Goal: Navigation & Orientation: Find specific page/section

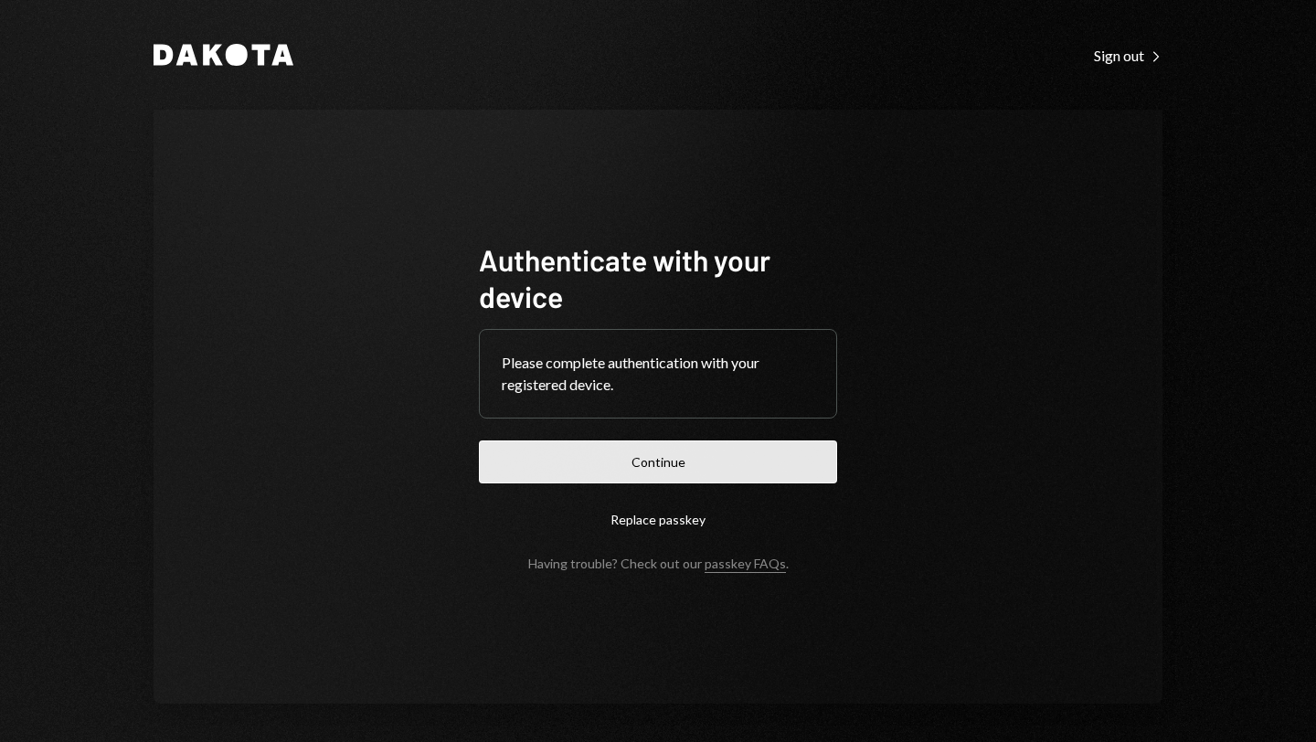
click at [636, 459] on button "Continue" at bounding box center [658, 461] width 358 height 43
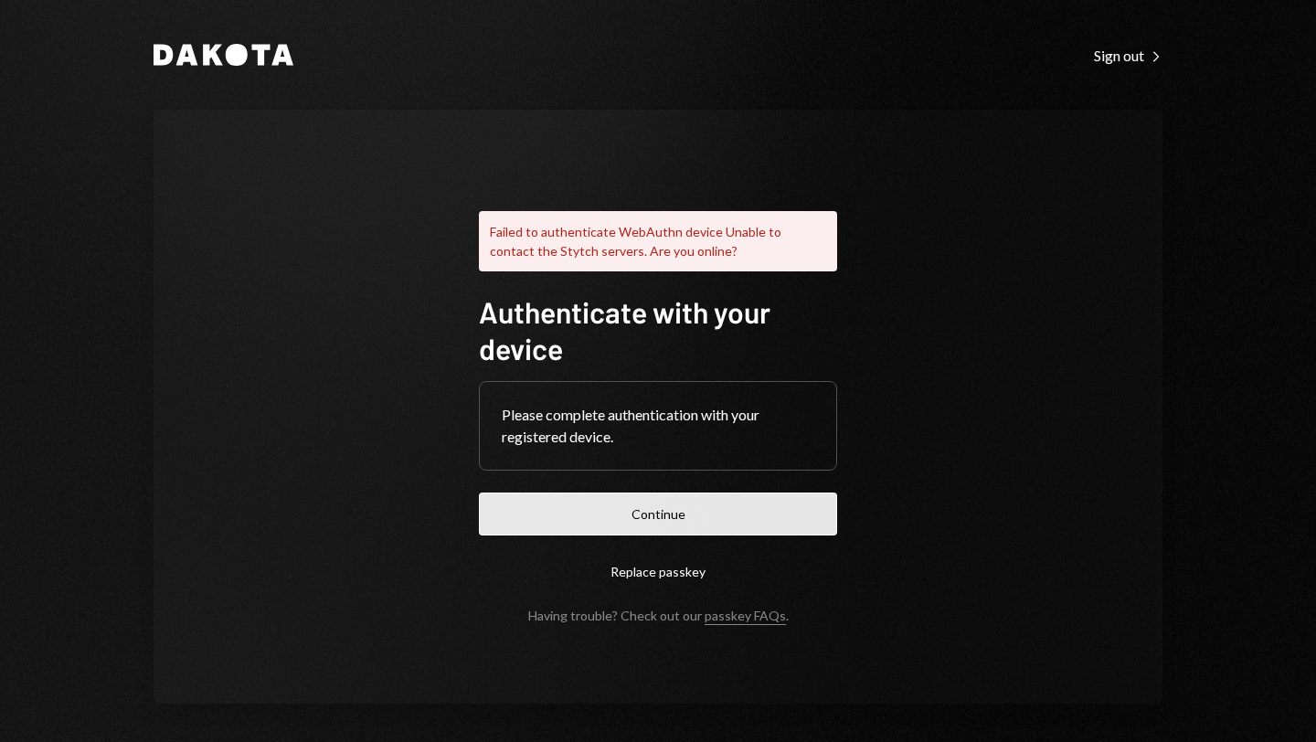
click at [648, 512] on button "Continue" at bounding box center [658, 514] width 358 height 43
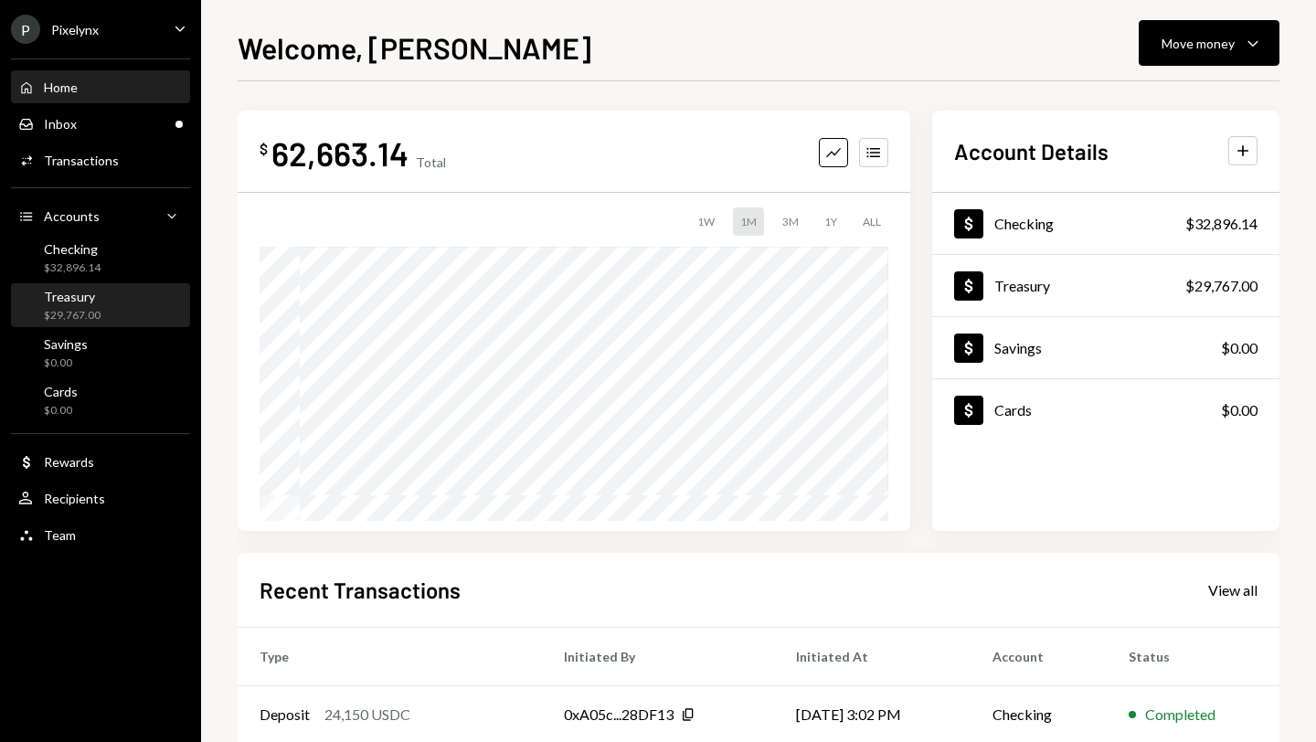
click at [72, 309] on div "$29,767.00" at bounding box center [72, 316] width 57 height 16
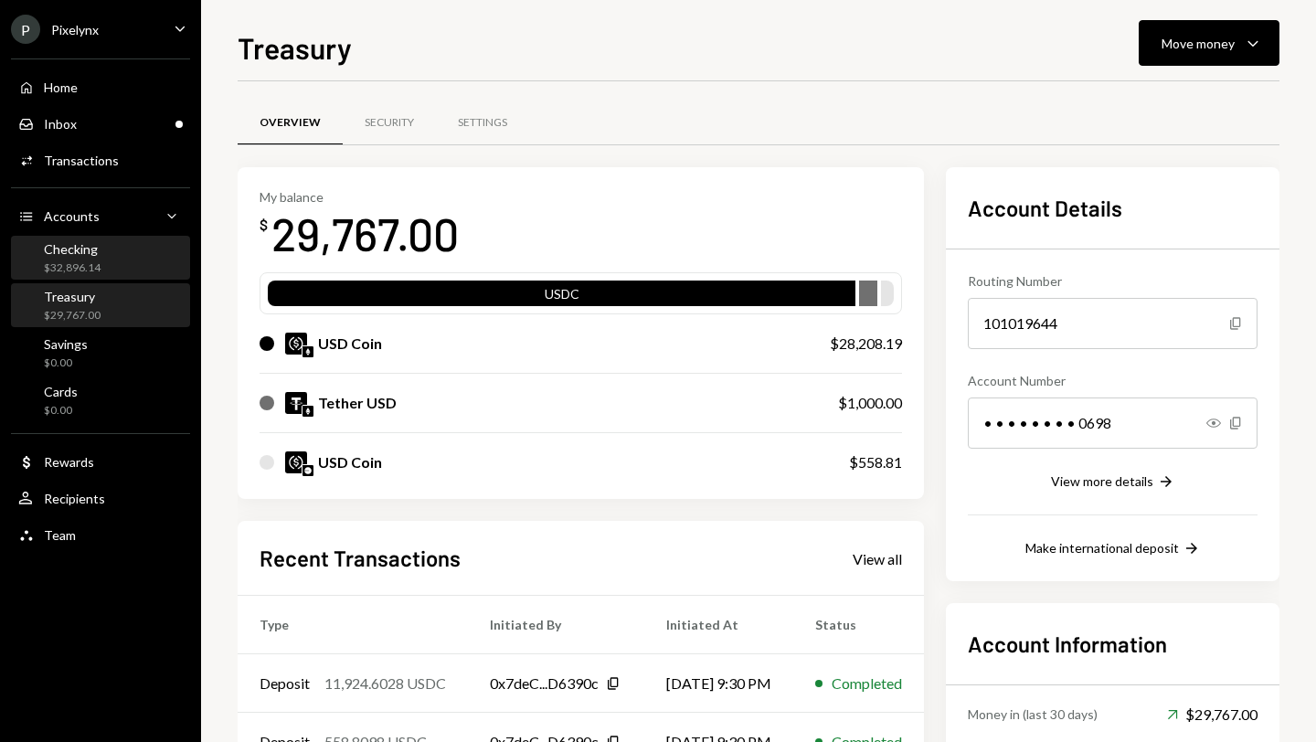
click at [69, 258] on div "Checking $32,896.14" at bounding box center [72, 258] width 57 height 35
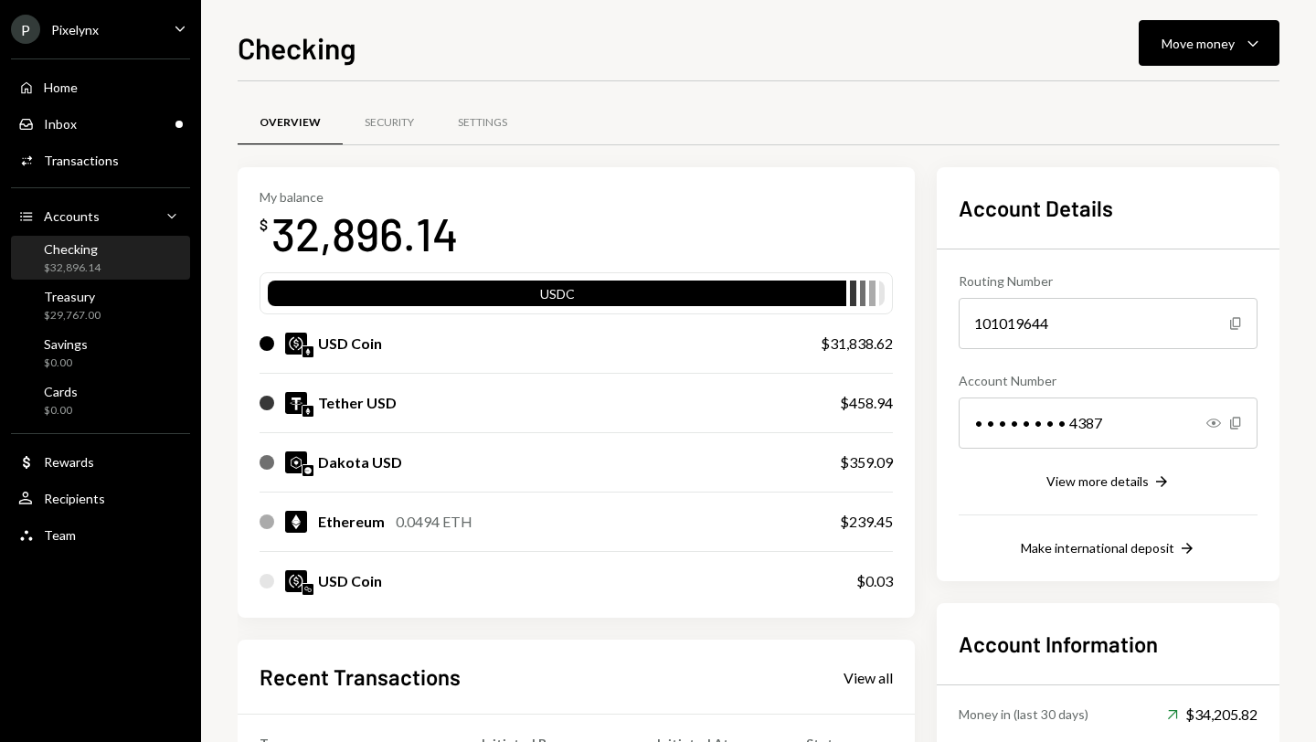
click at [131, 27] on div "P Pixelynx Caret Down" at bounding box center [100, 29] width 201 height 29
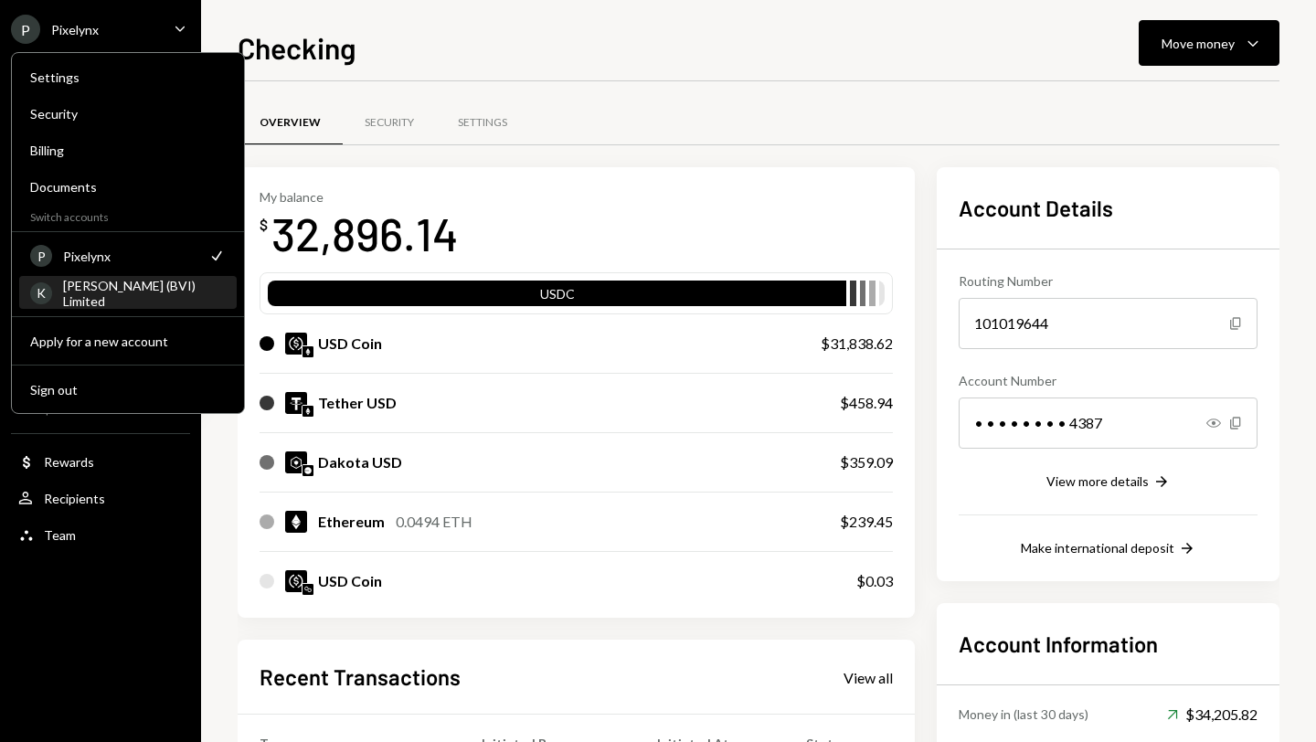
click at [109, 294] on div "KORUS (BVI) Limited" at bounding box center [144, 293] width 163 height 31
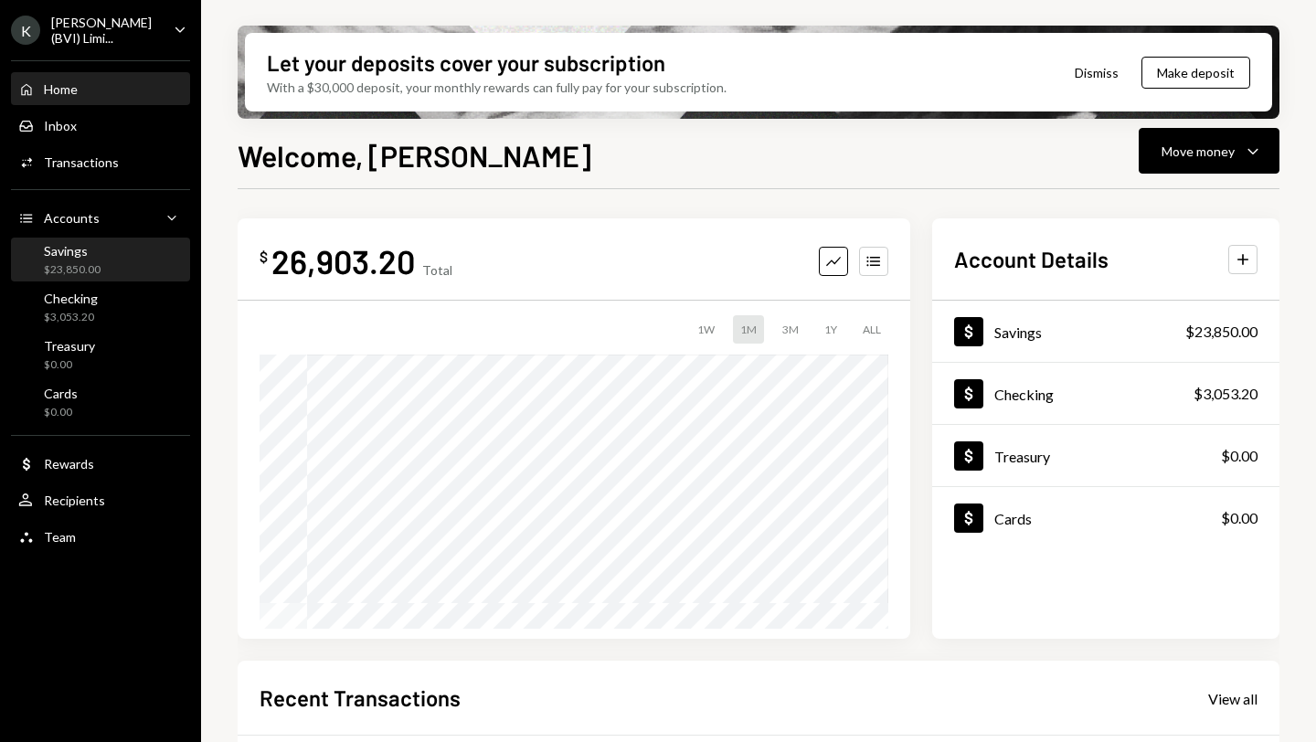
click at [101, 245] on div "Savings $23,850.00" at bounding box center [100, 260] width 164 height 35
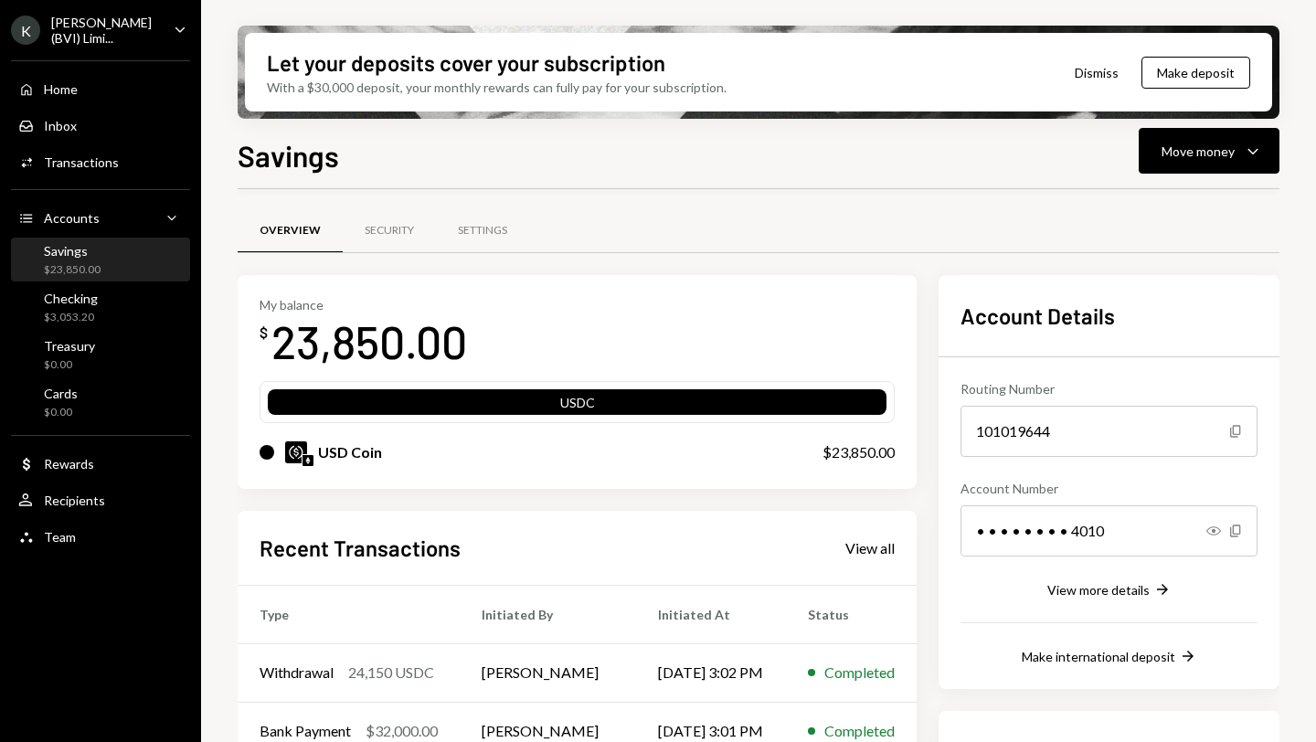
scroll to position [123, 0]
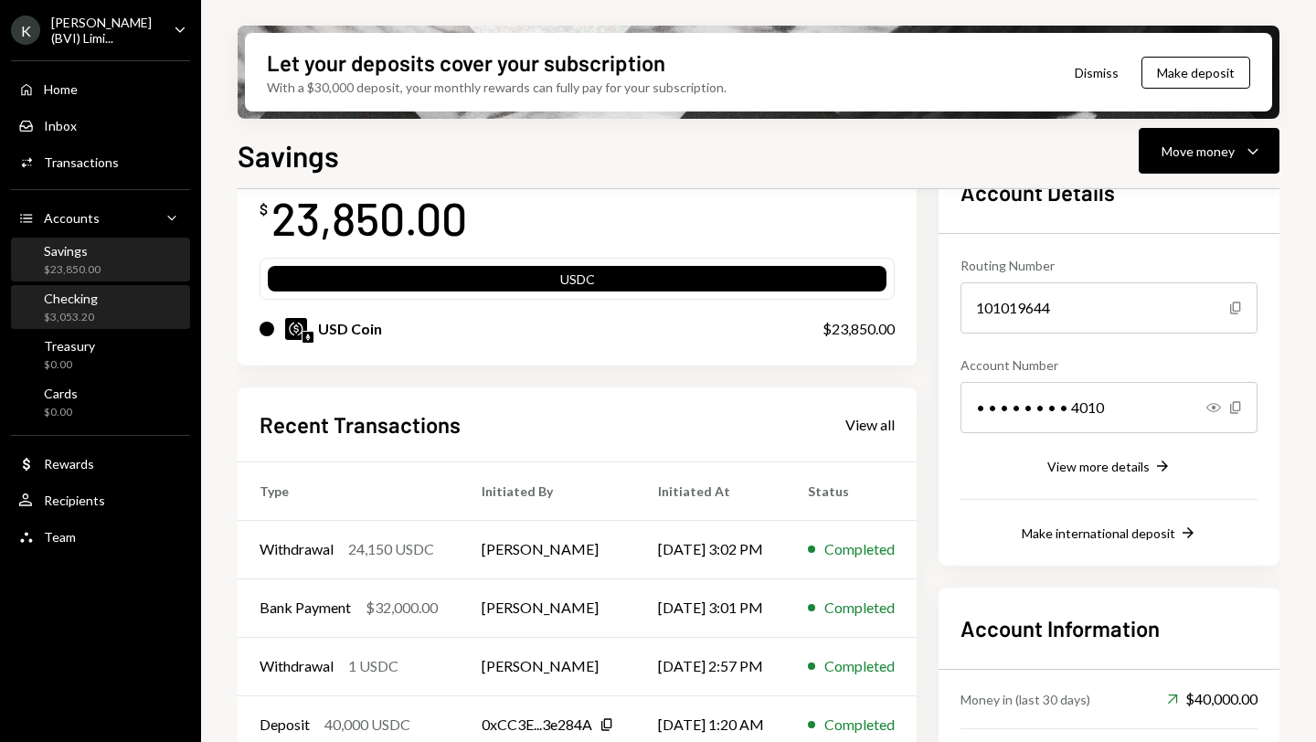
click at [112, 313] on div "Checking $3,053.20" at bounding box center [100, 308] width 164 height 35
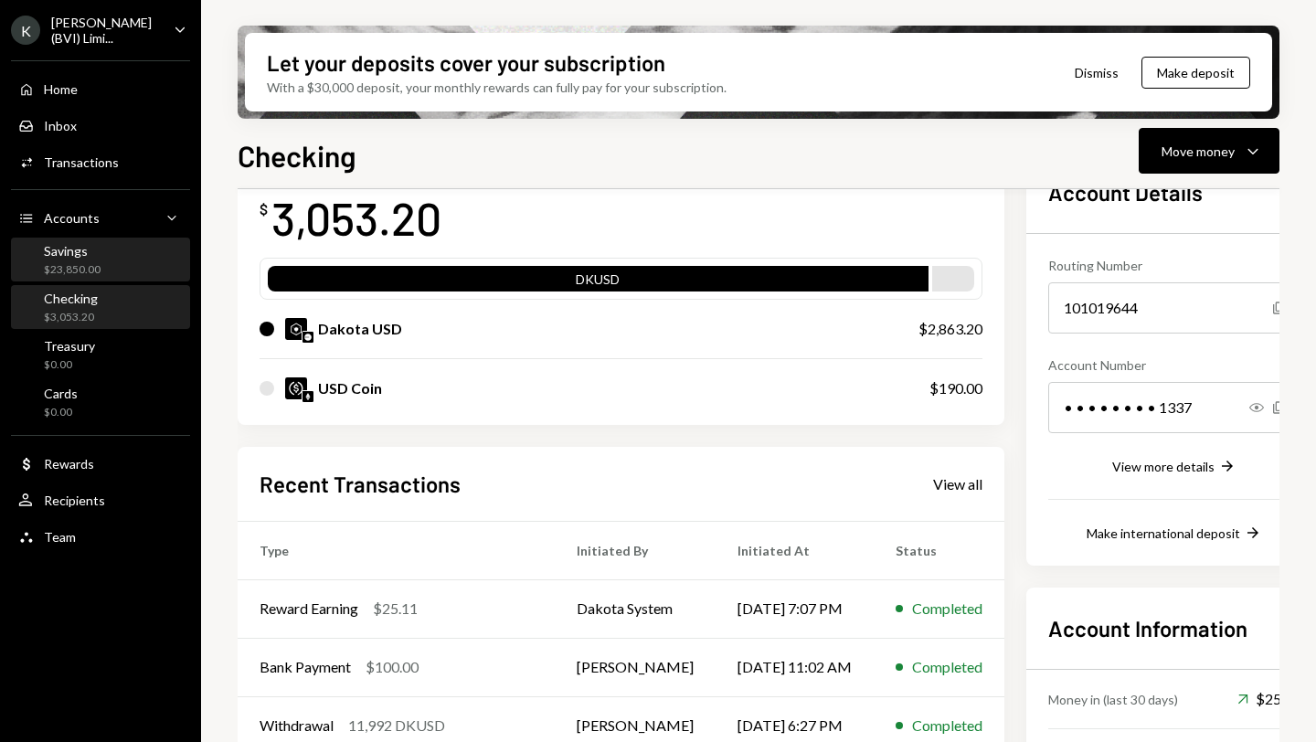
click at [97, 264] on div "$23,850.00" at bounding box center [72, 270] width 57 height 16
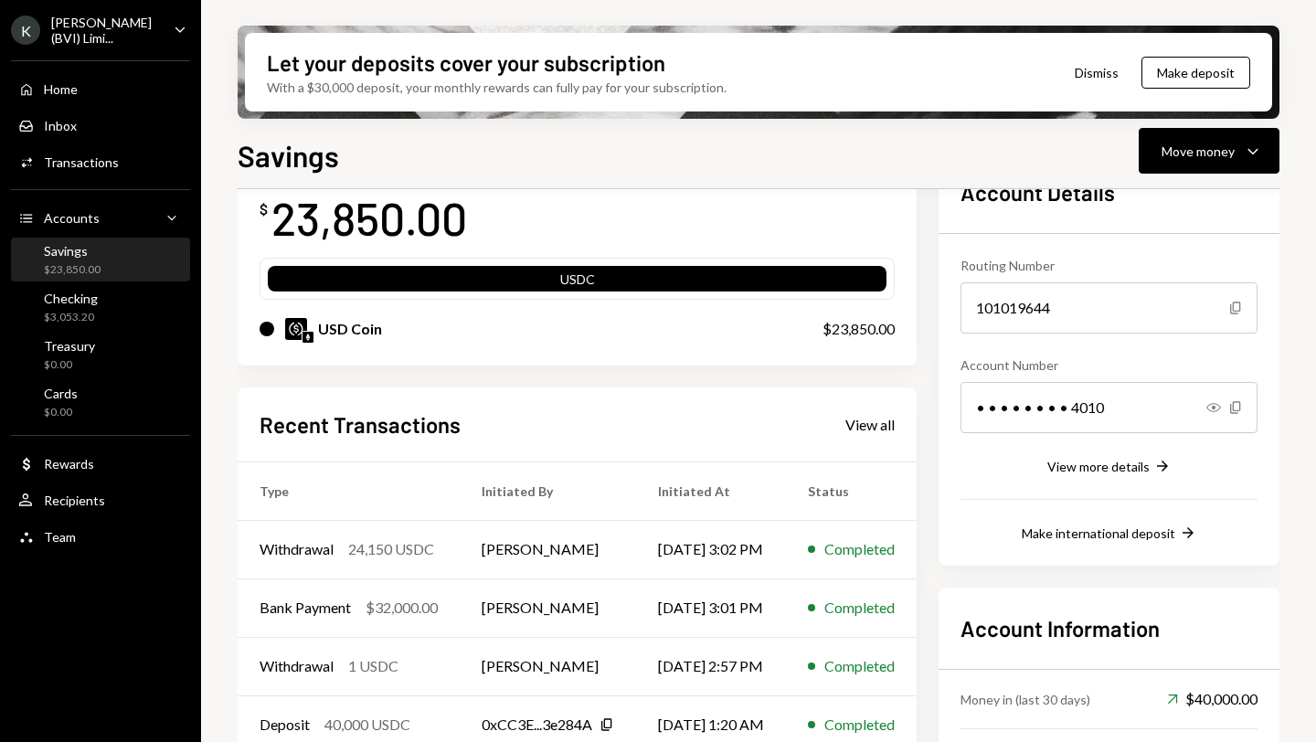
click at [96, 37] on div "KORUS (BVI) Limi..." at bounding box center [105, 30] width 108 height 31
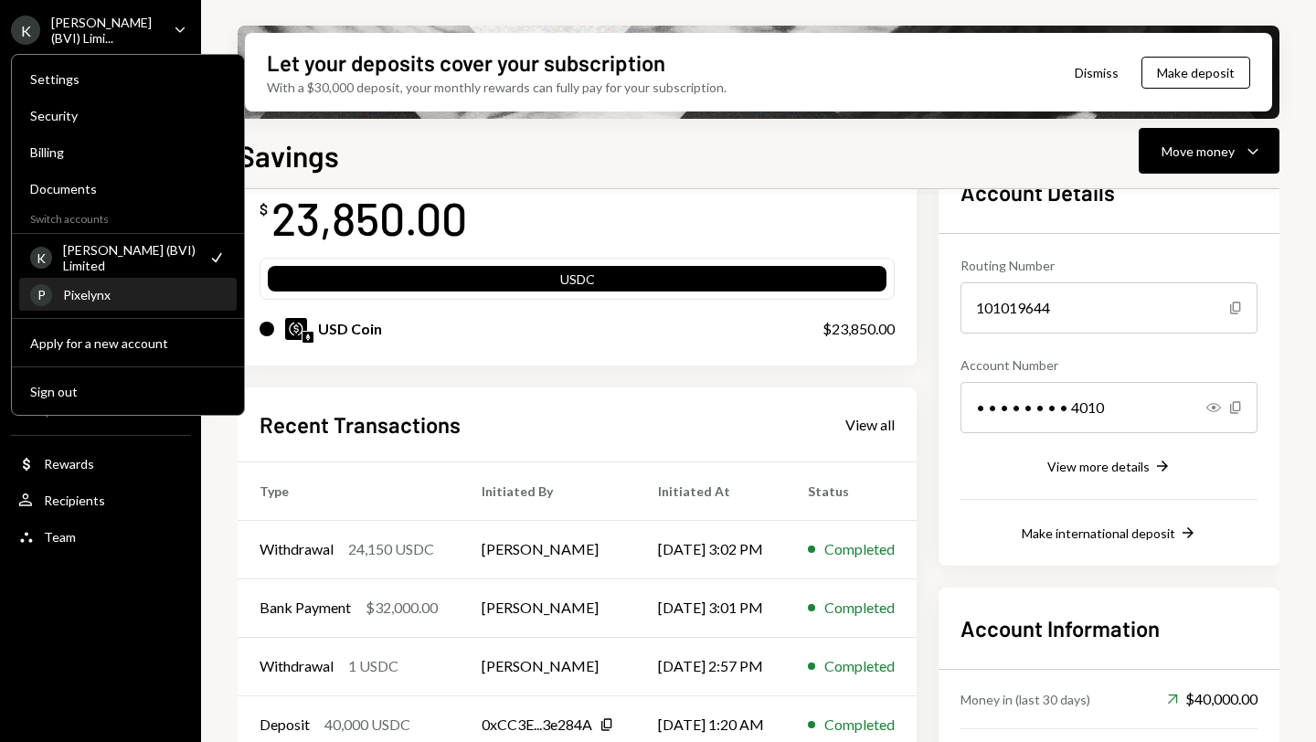
click at [116, 292] on div "Pixelynx" at bounding box center [144, 295] width 163 height 16
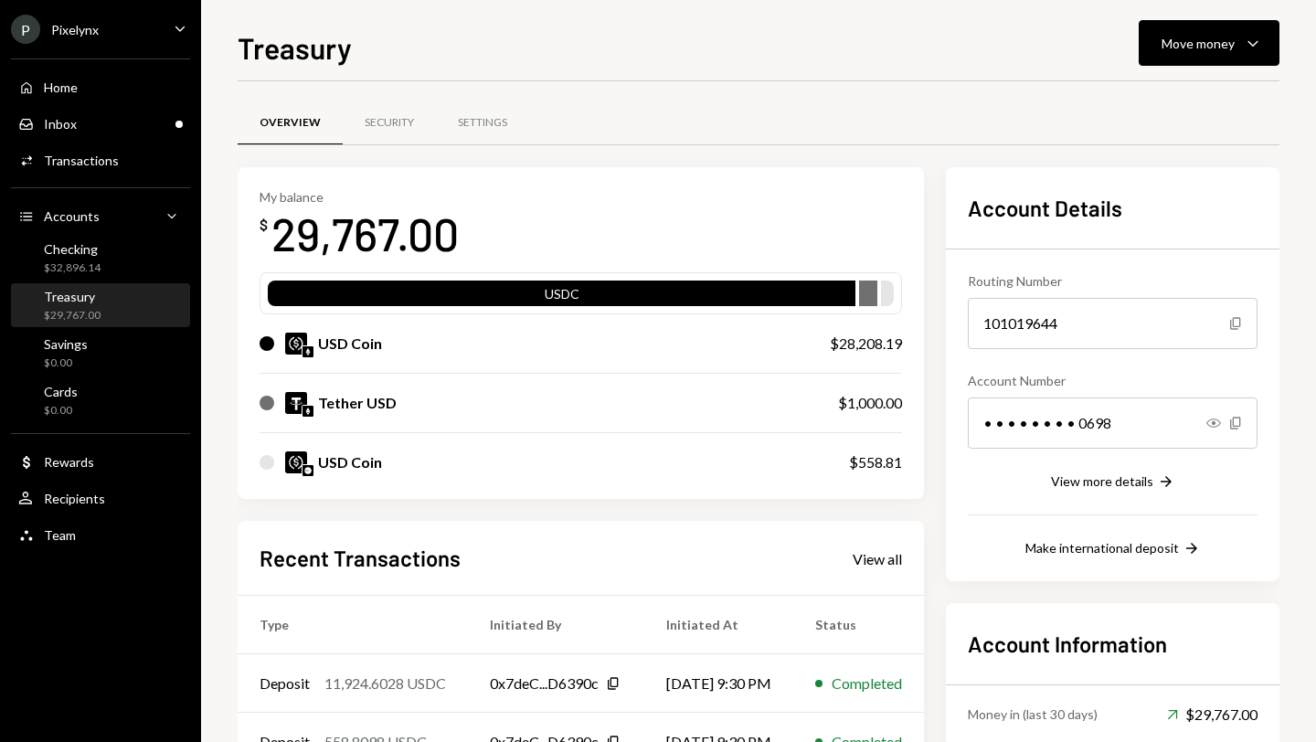
click at [88, 256] on div "Checking $32,896.14" at bounding box center [72, 258] width 57 height 35
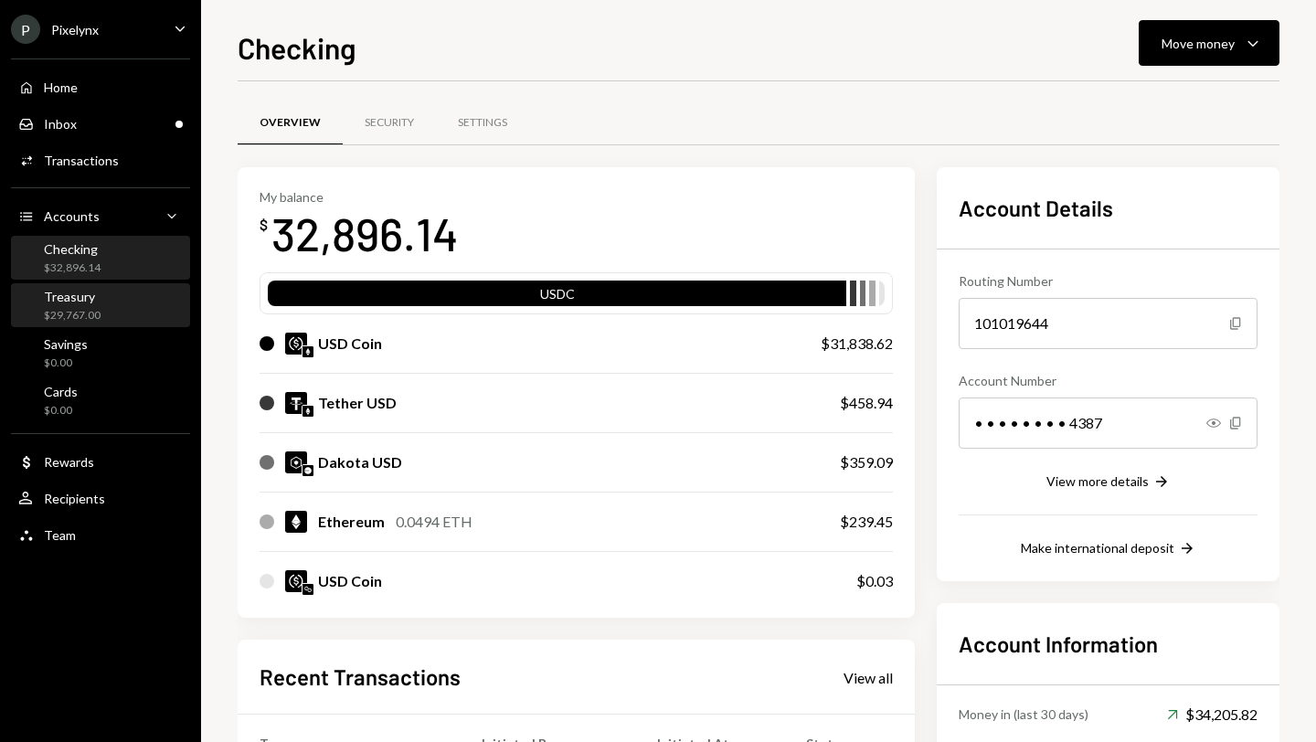
click at [77, 310] on div "$29,767.00" at bounding box center [72, 316] width 57 height 16
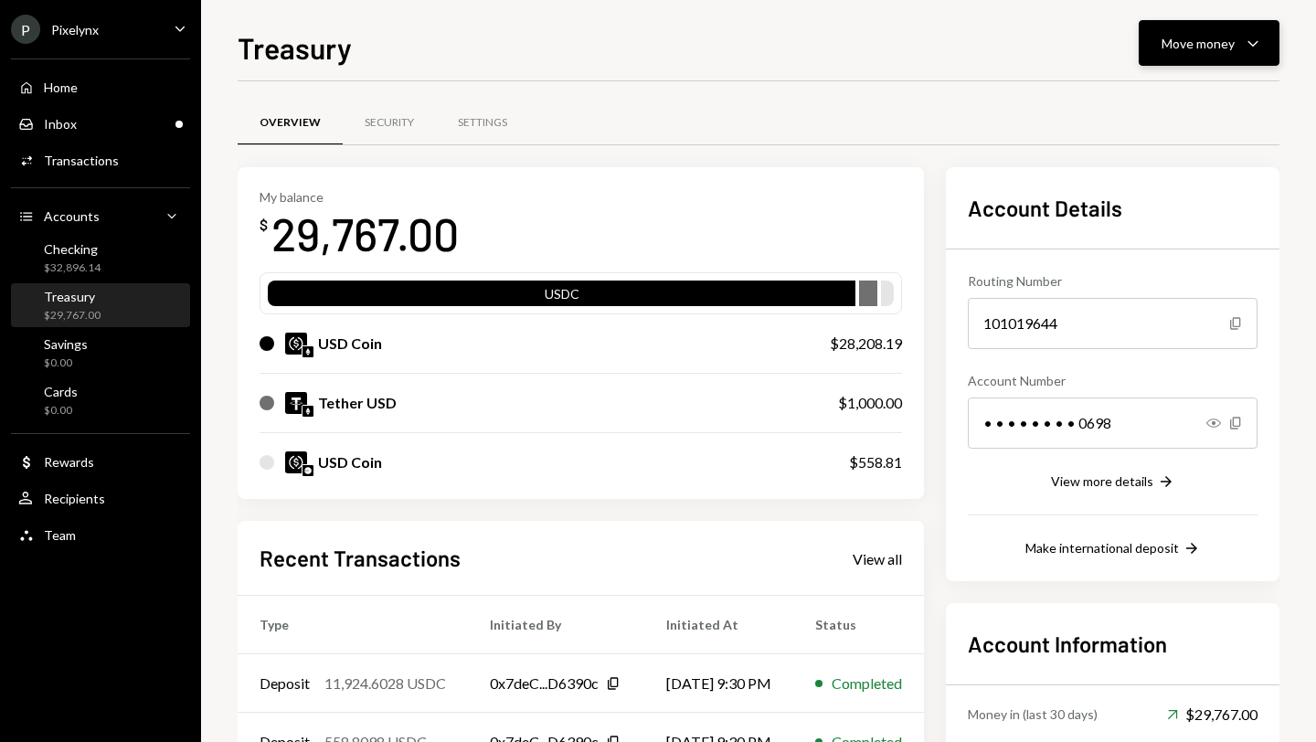
click at [1256, 47] on icon "Caret Down" at bounding box center [1253, 43] width 22 height 22
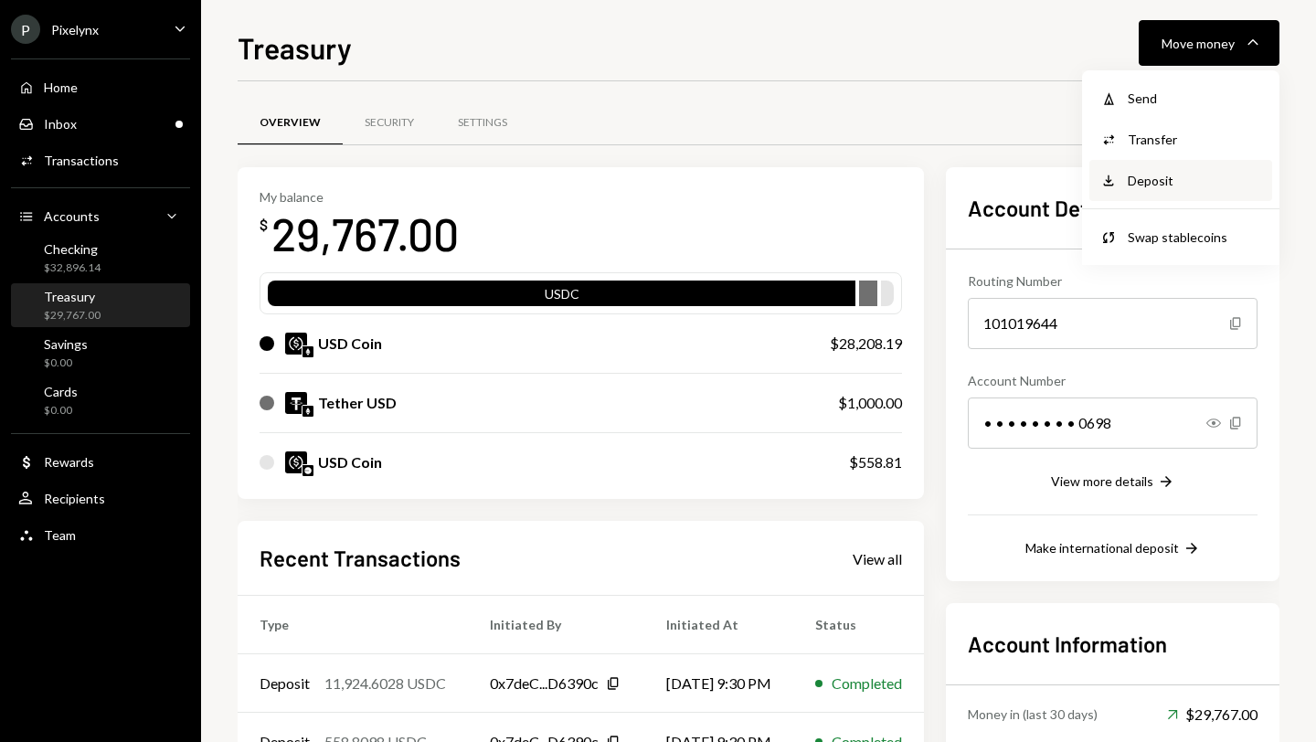
click at [1164, 187] on div "Deposit" at bounding box center [1194, 180] width 133 height 19
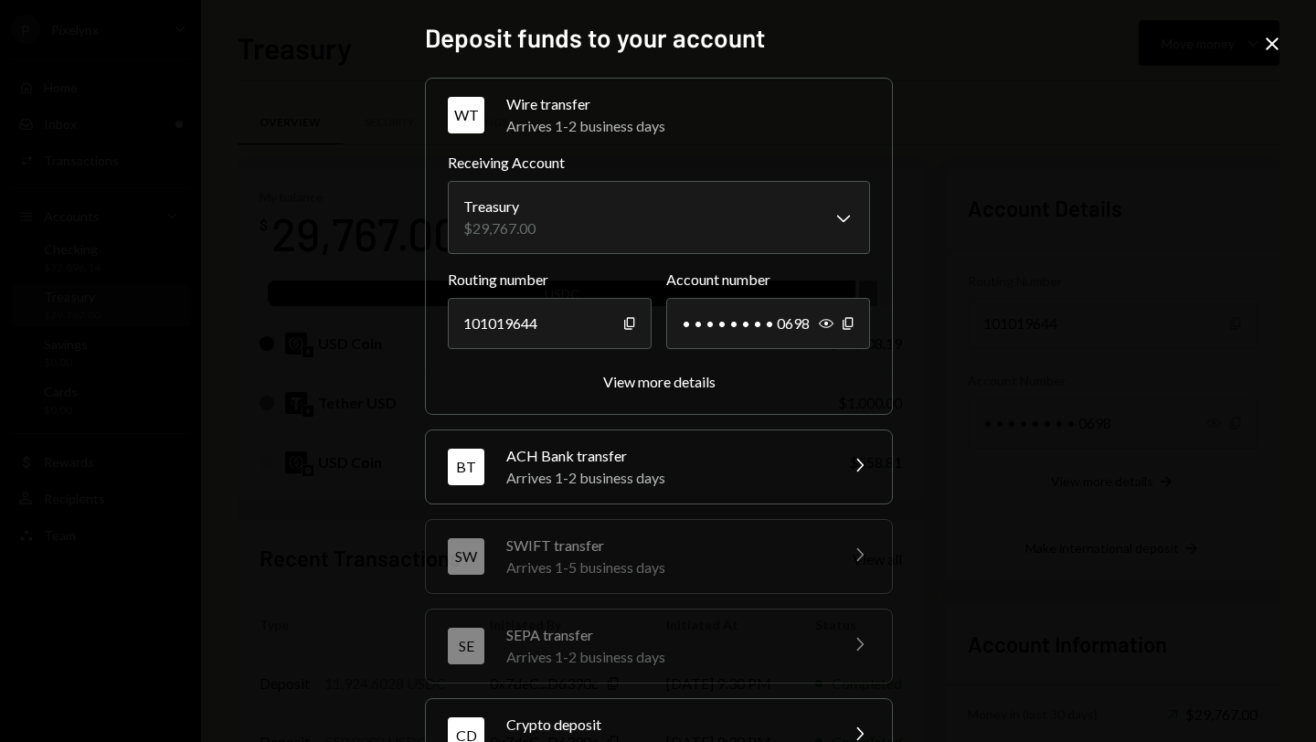
scroll to position [148, 0]
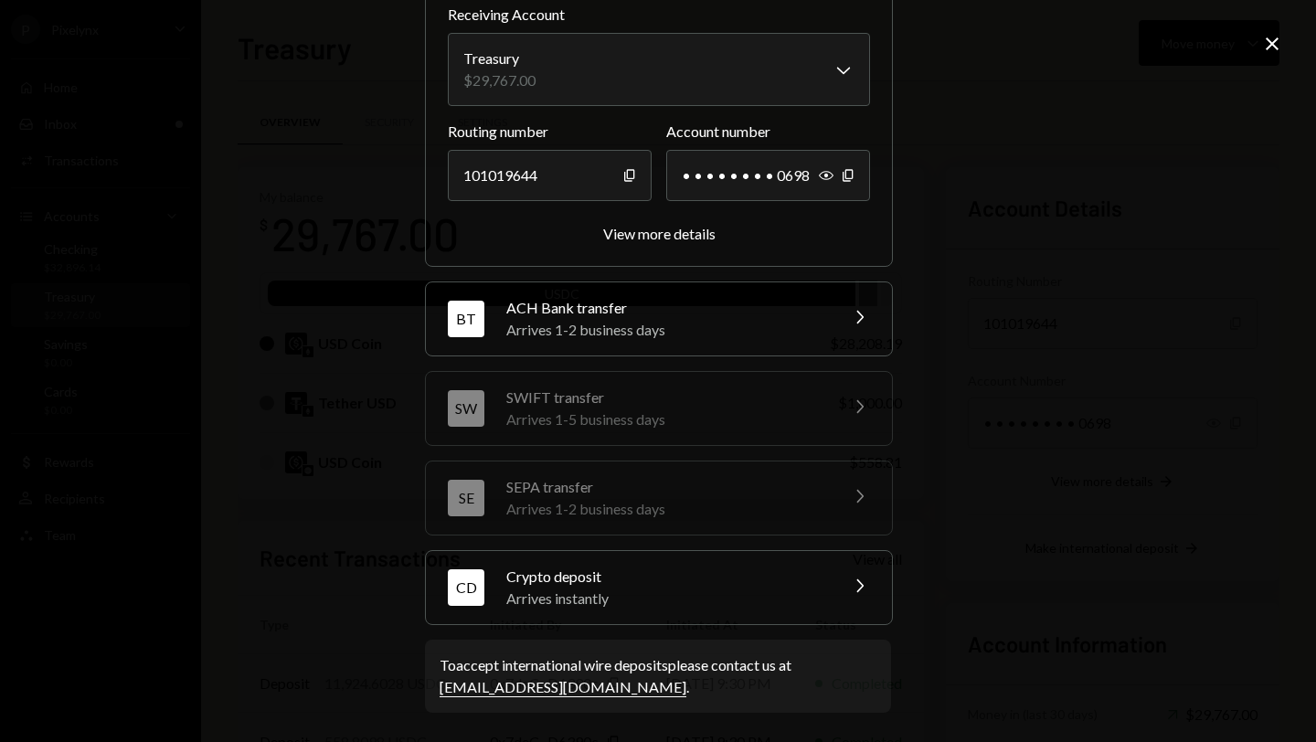
click at [704, 588] on div "Arrives instantly" at bounding box center [666, 599] width 320 height 22
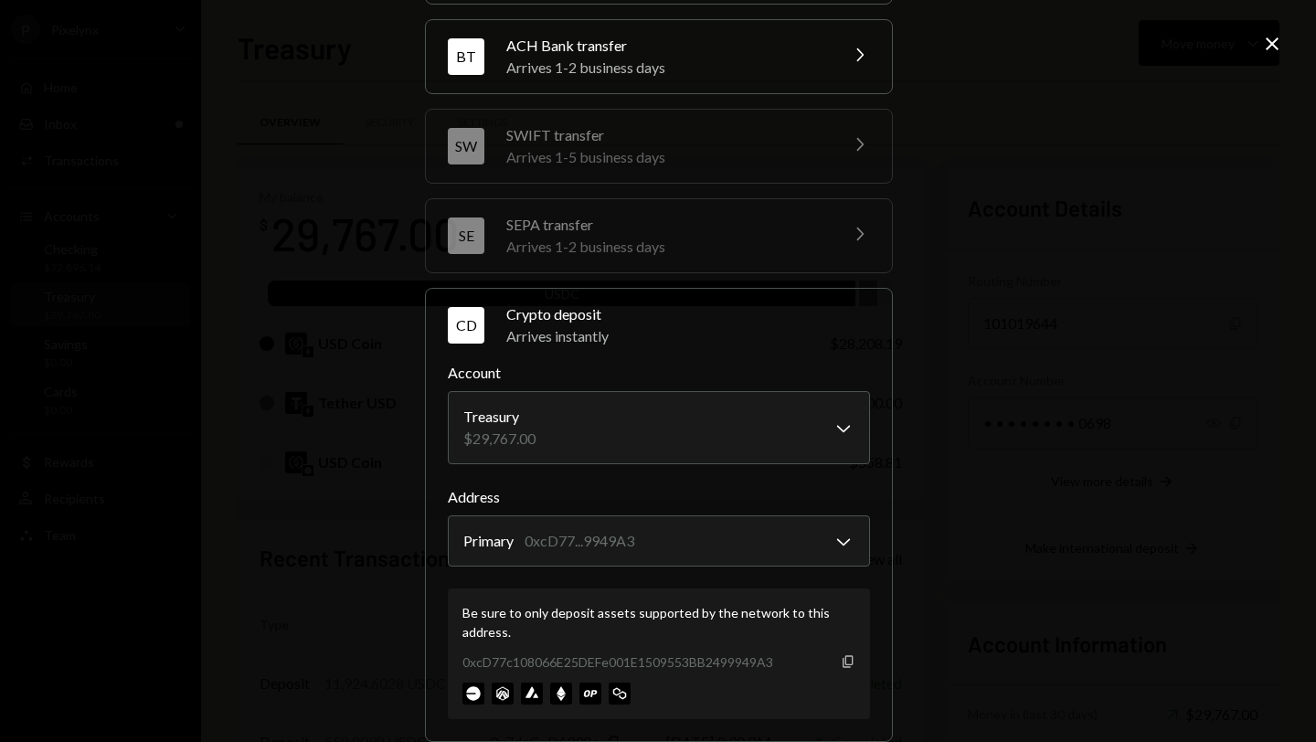
click at [843, 659] on icon "Copy" at bounding box center [848, 661] width 15 height 15
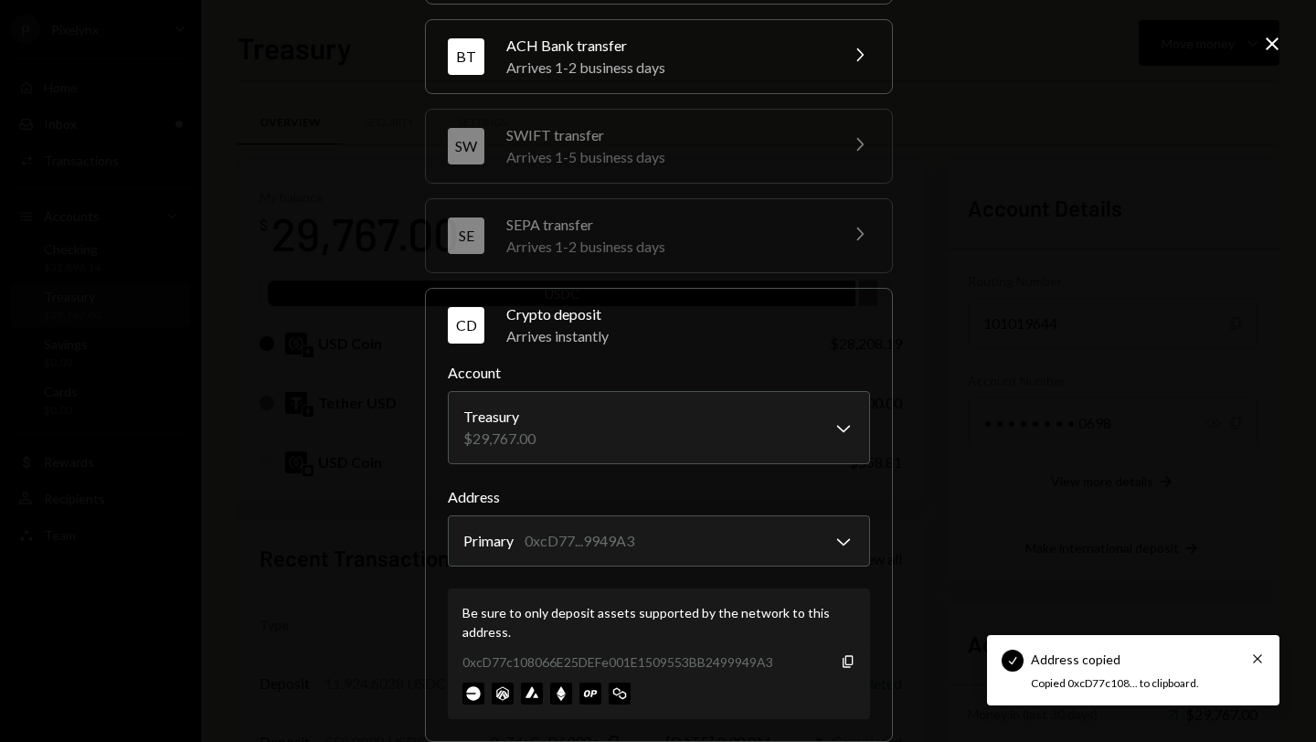
click at [1114, 323] on div "**********" at bounding box center [658, 371] width 1316 height 742
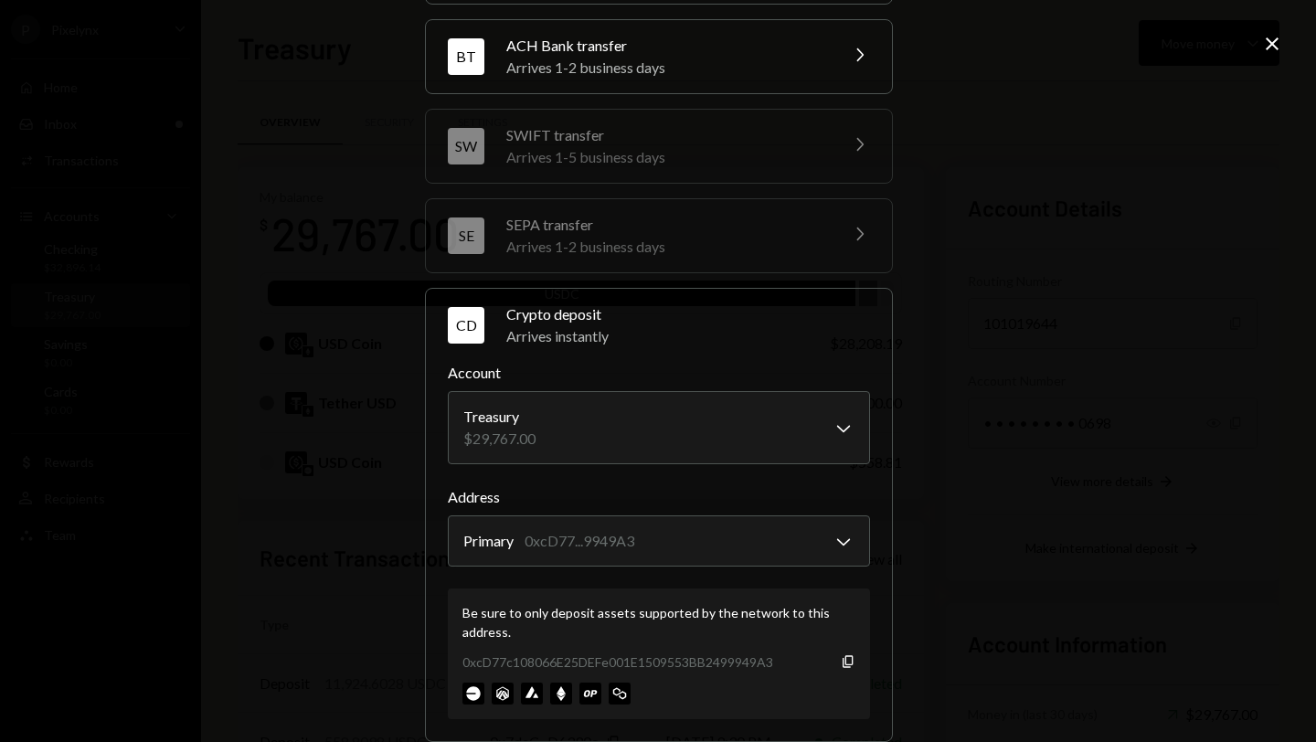
click at [1274, 46] on icon at bounding box center [1272, 43] width 13 height 13
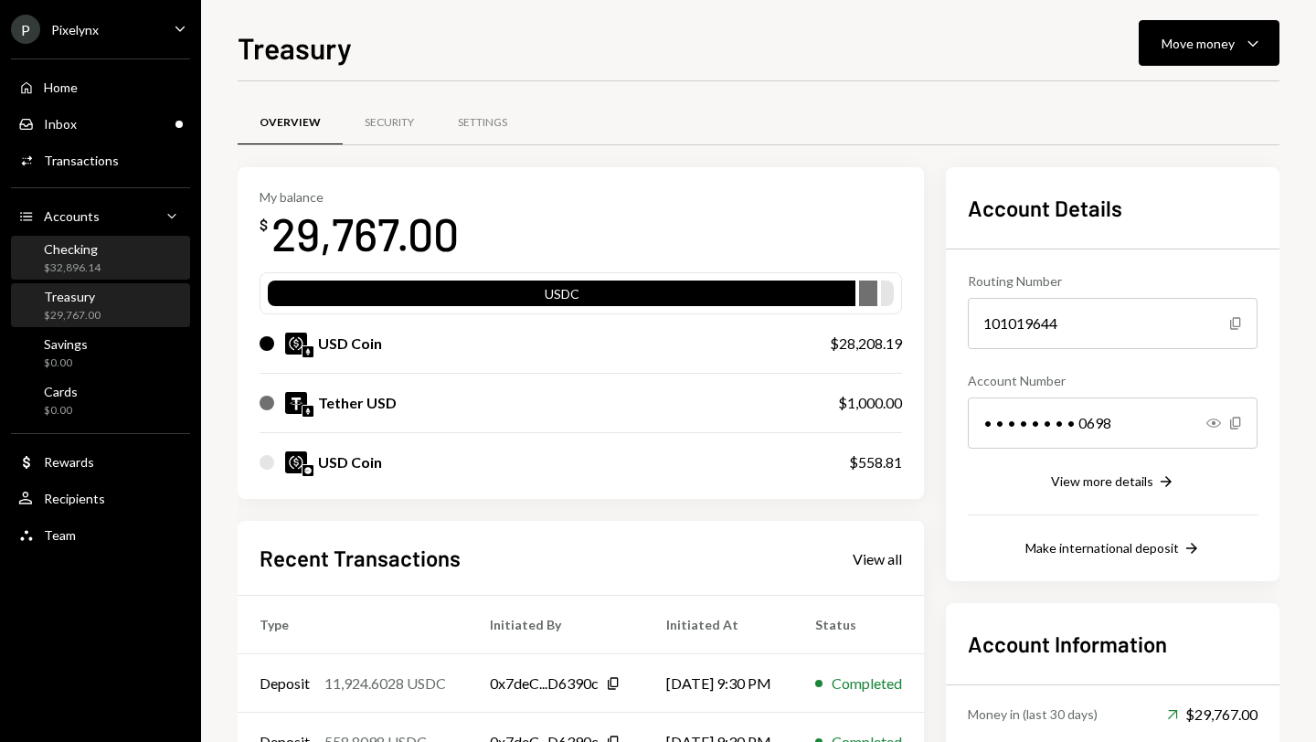
click at [82, 260] on div "$32,896.14" at bounding box center [72, 268] width 57 height 16
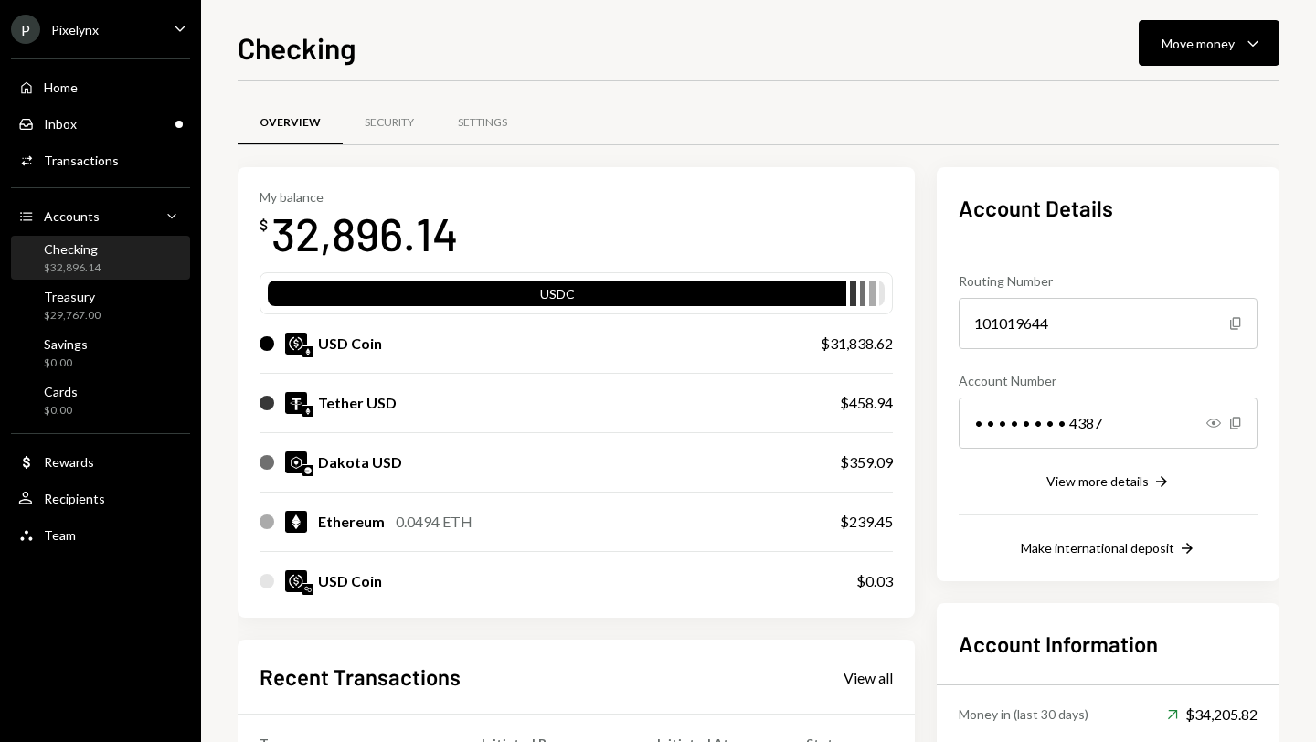
click at [338, 338] on div "USD Coin" at bounding box center [350, 344] width 64 height 22
click at [90, 312] on div "$29,767.00" at bounding box center [72, 316] width 57 height 16
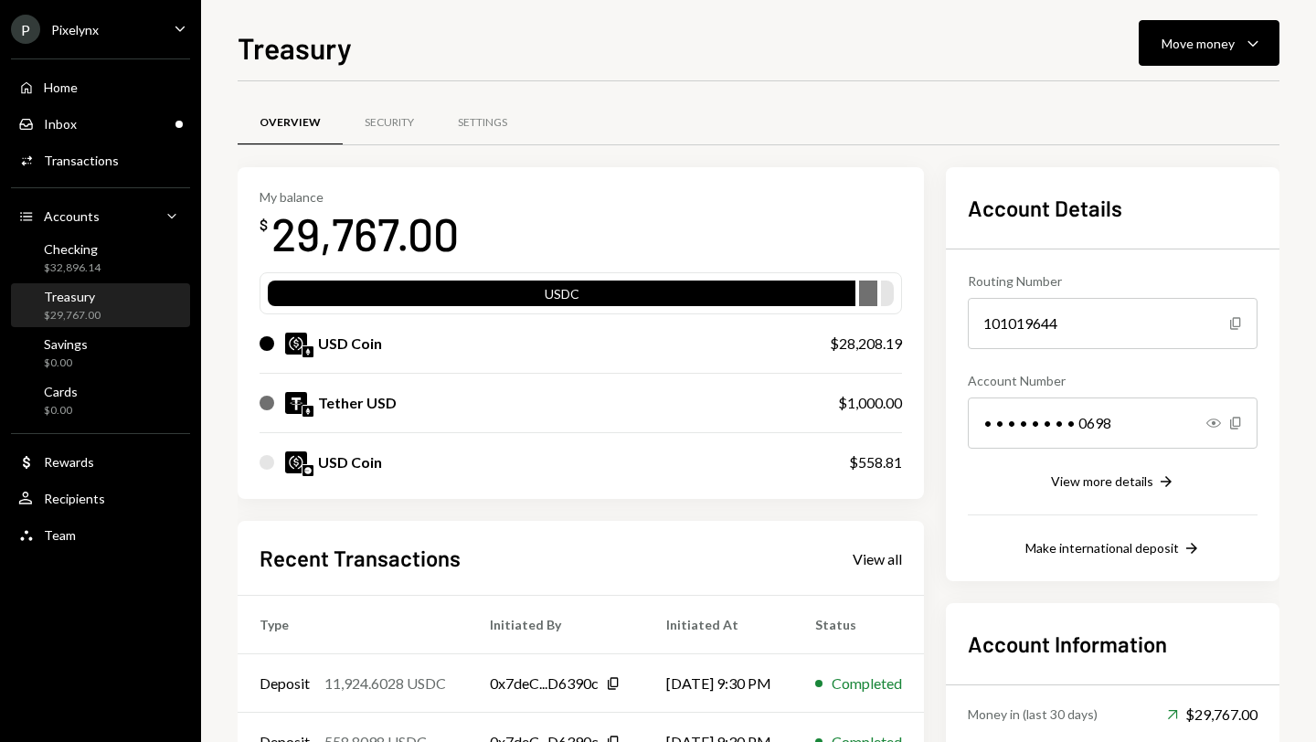
scroll to position [138, 0]
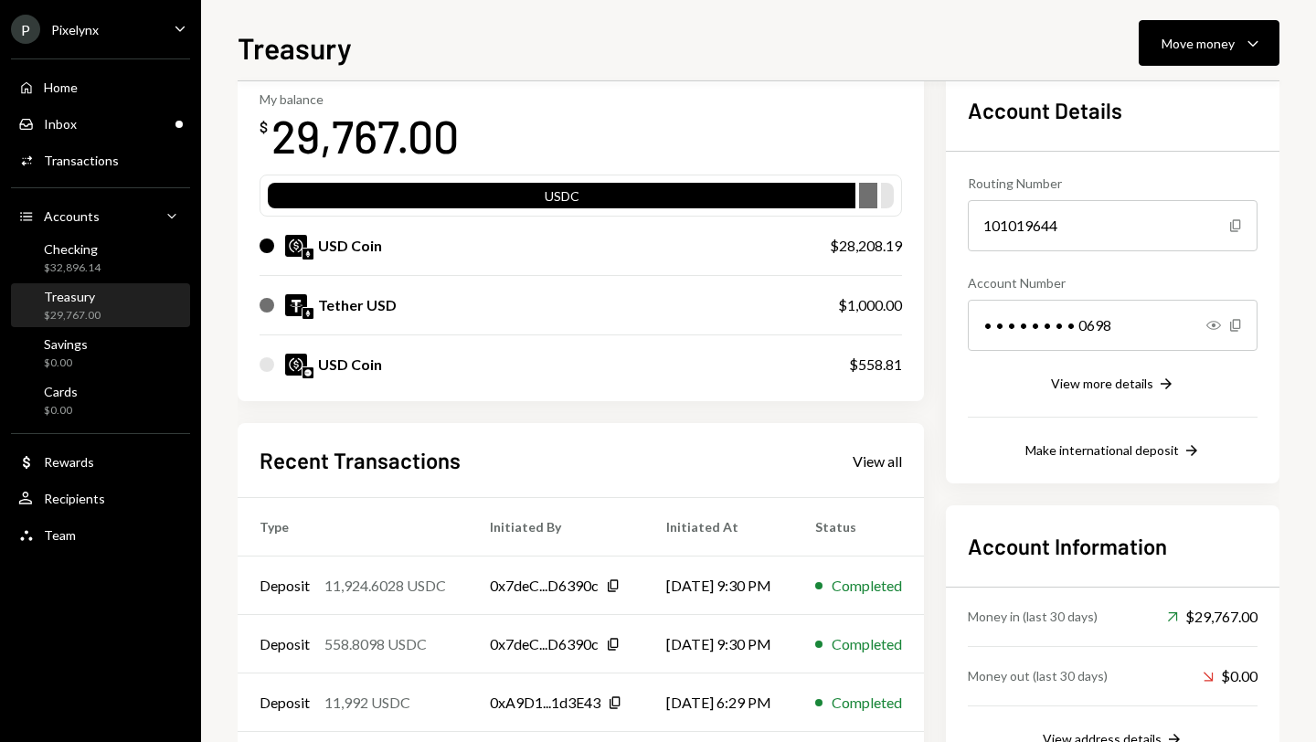
scroll to position [80, 0]
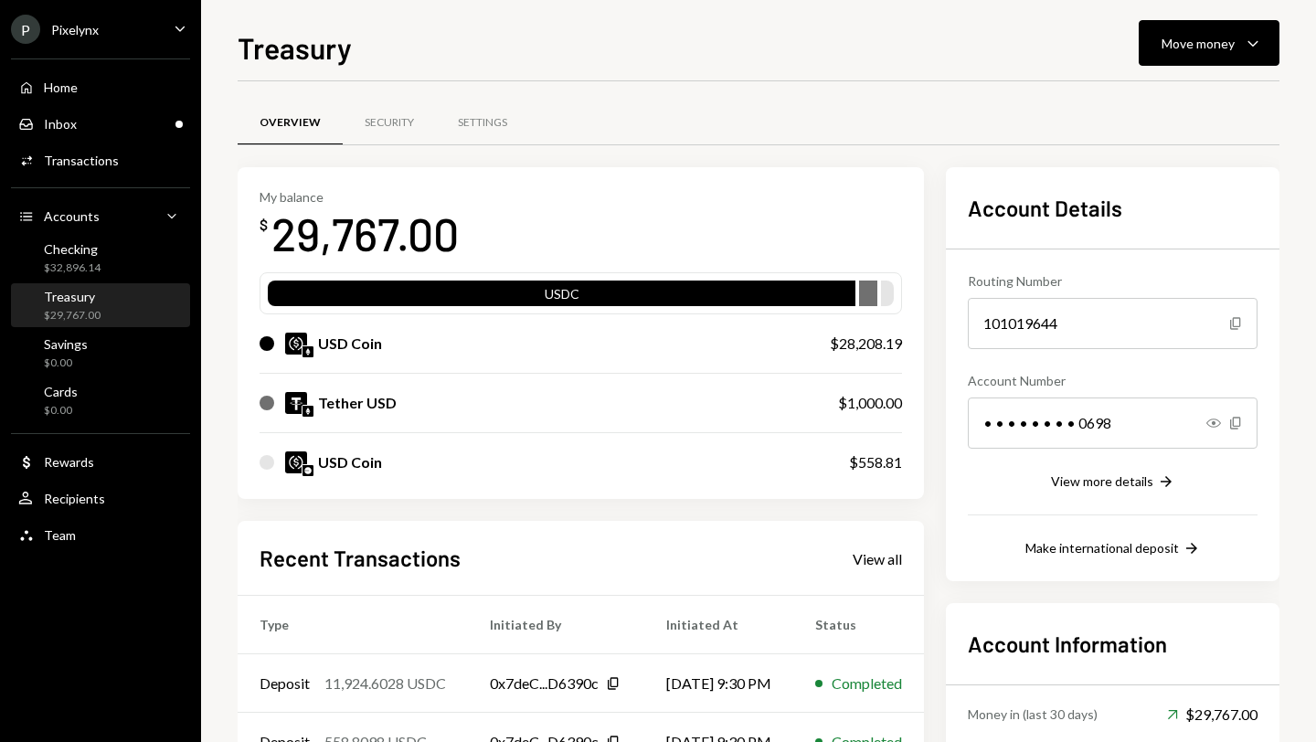
click at [95, 291] on div "Treasury" at bounding box center [72, 297] width 57 height 16
click at [81, 260] on div "$32,896.14" at bounding box center [72, 268] width 57 height 16
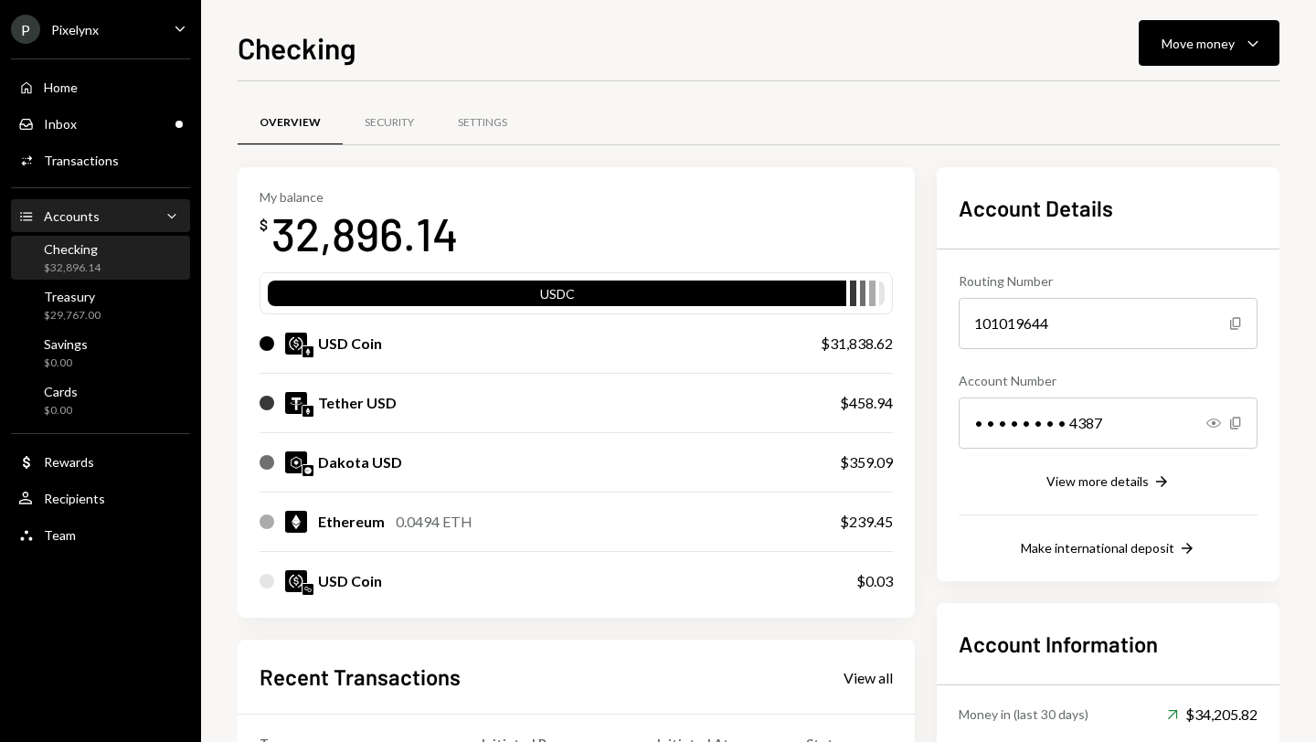
click at [83, 218] on div "Accounts" at bounding box center [72, 216] width 56 height 16
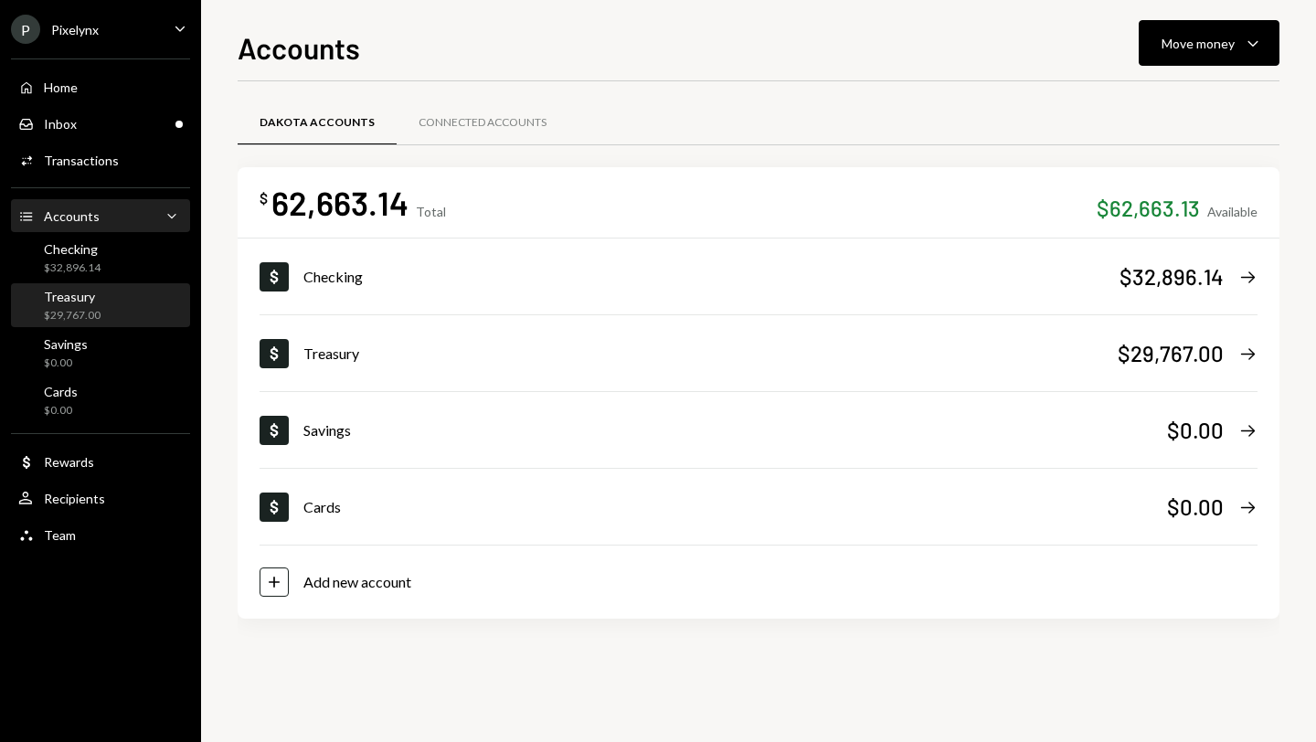
click at [89, 292] on div "Treasury" at bounding box center [72, 297] width 57 height 16
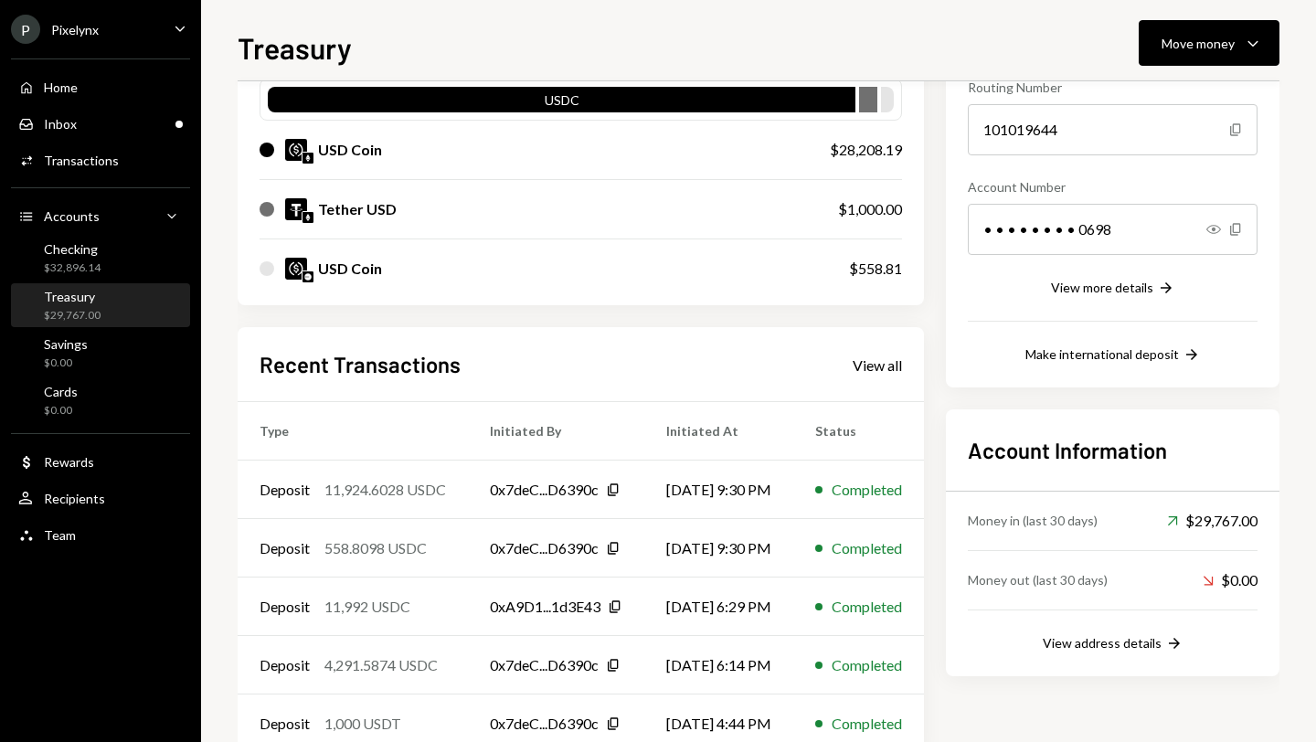
scroll to position [121, 0]
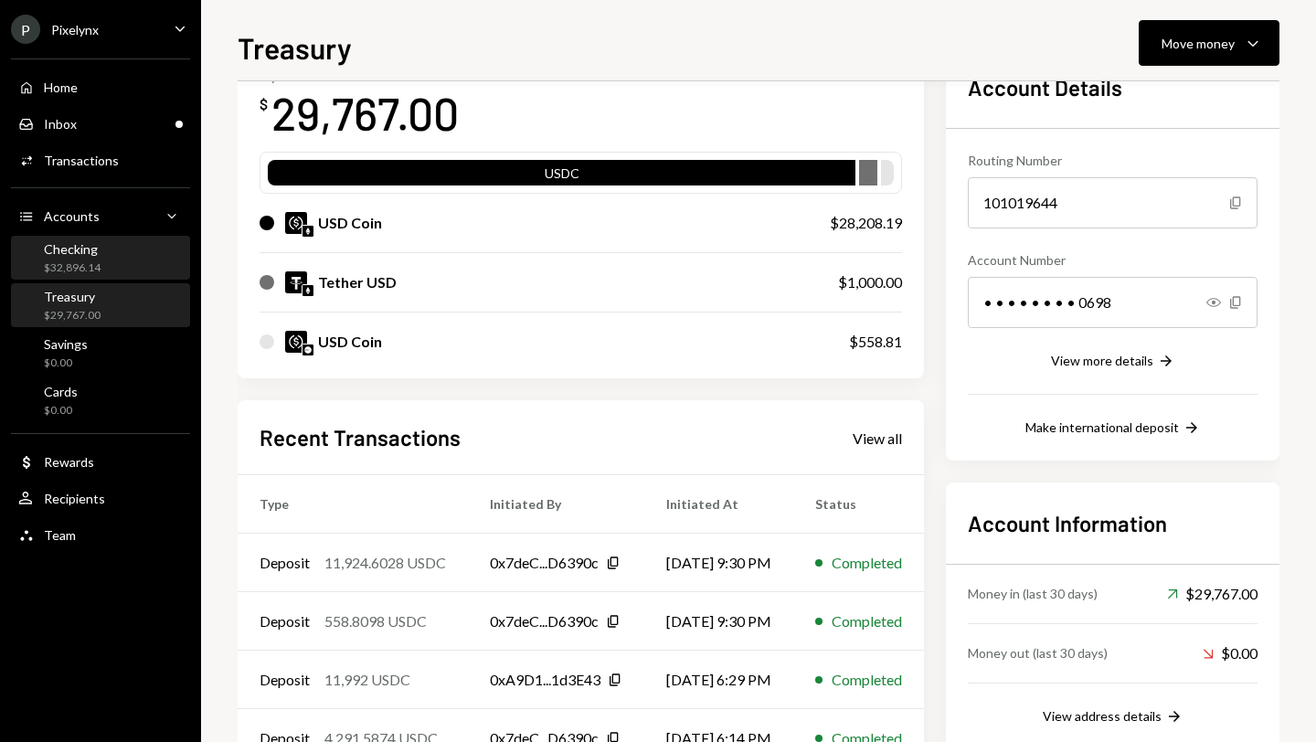
click at [106, 267] on div "Checking $32,896.14" at bounding box center [100, 258] width 164 height 35
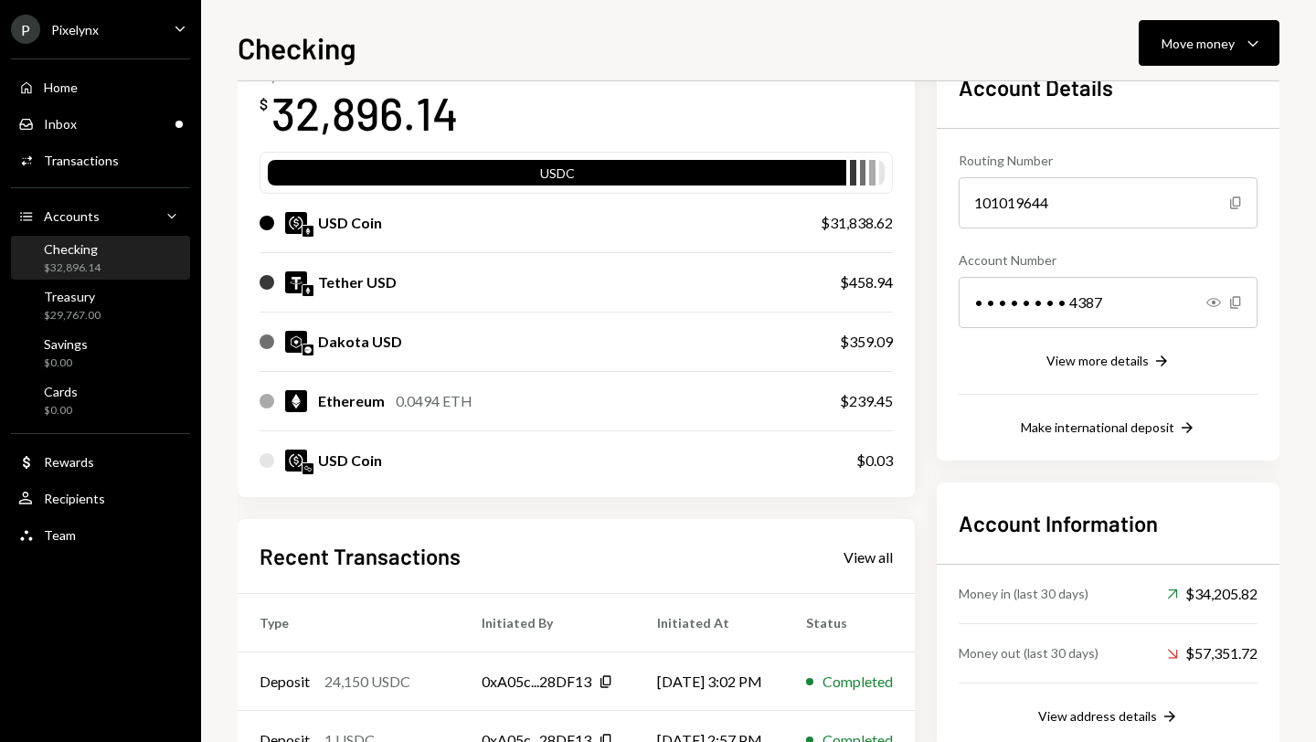
click at [94, 254] on div "Checking" at bounding box center [72, 249] width 57 height 16
click at [91, 309] on div "$29,767.00" at bounding box center [72, 316] width 57 height 16
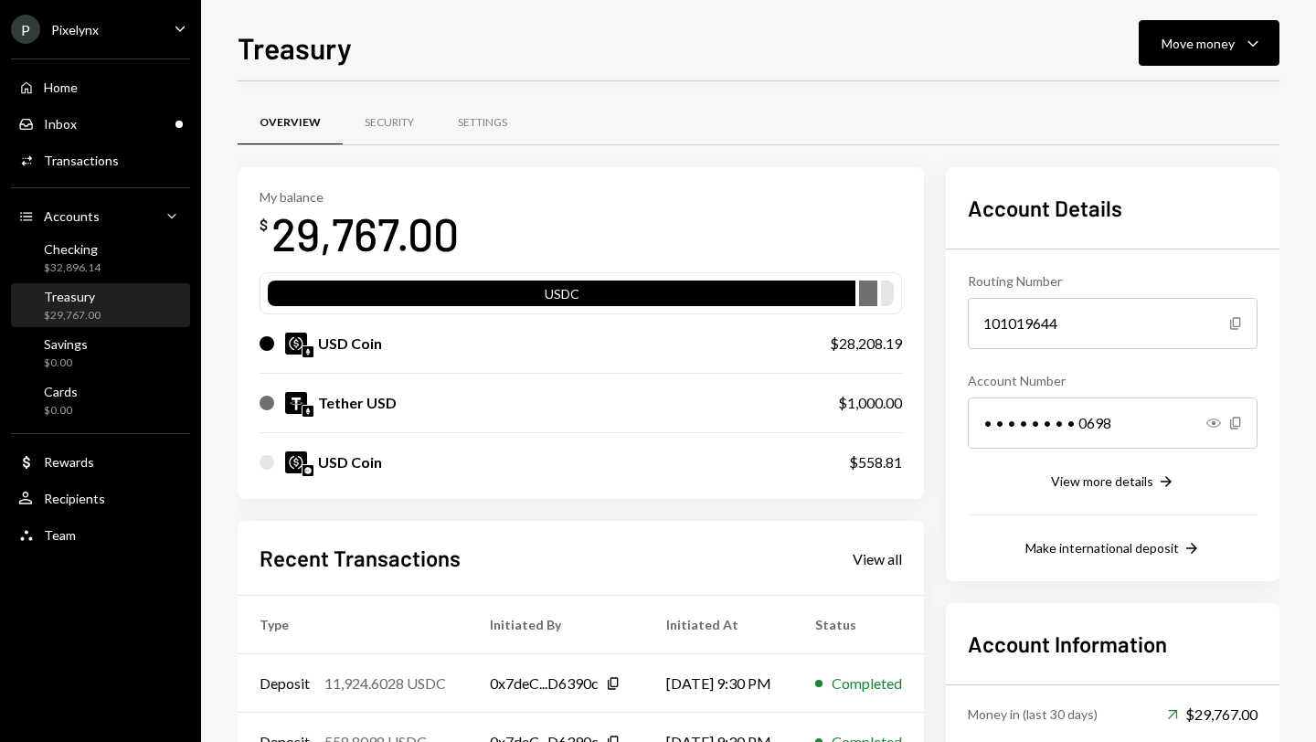
scroll to position [112, 0]
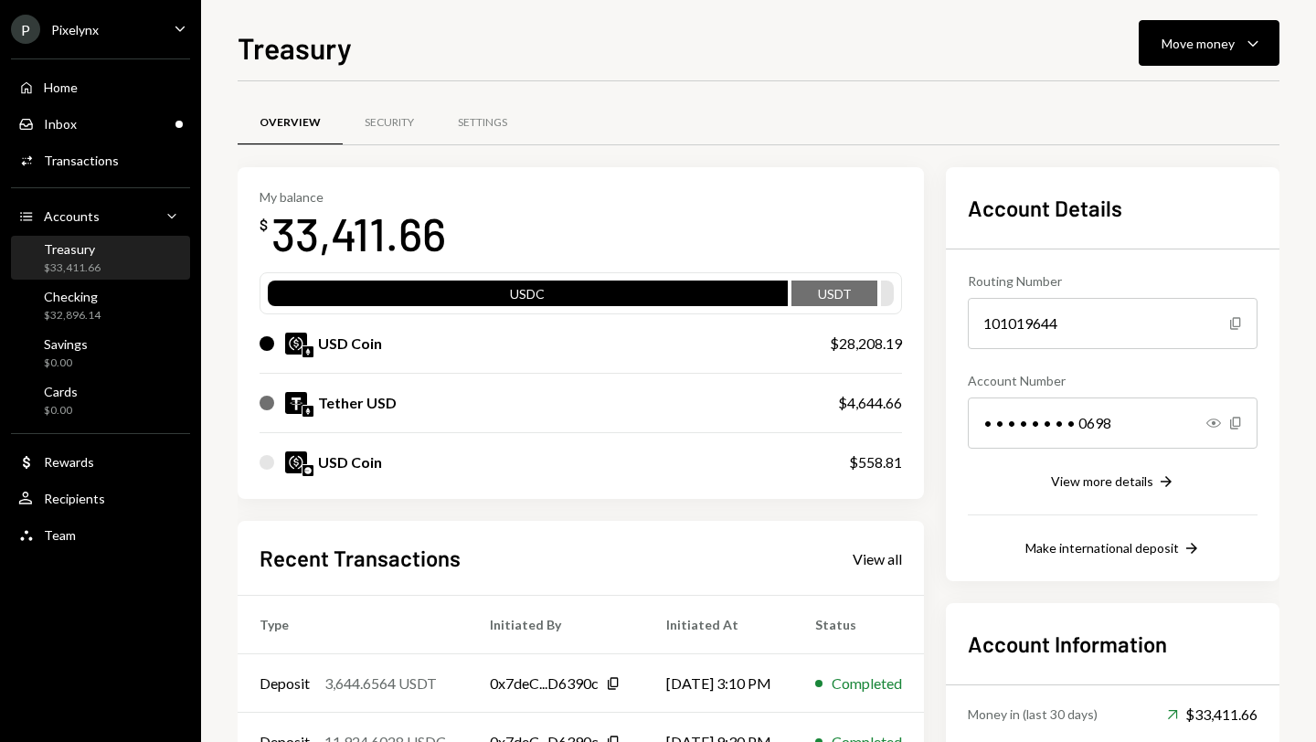
click at [113, 37] on div "P Pixelynx Caret Down" at bounding box center [100, 29] width 201 height 29
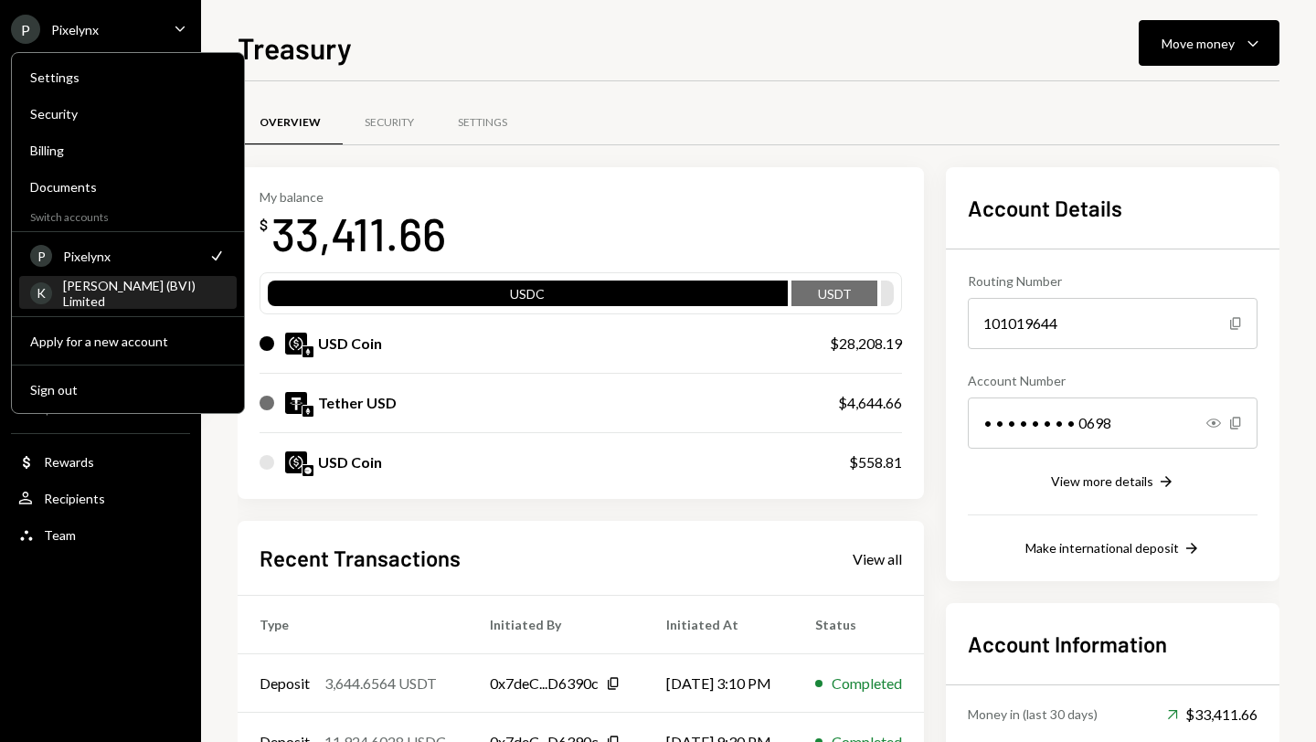
click at [139, 293] on div "KORUS (BVI) Limited" at bounding box center [144, 293] width 163 height 31
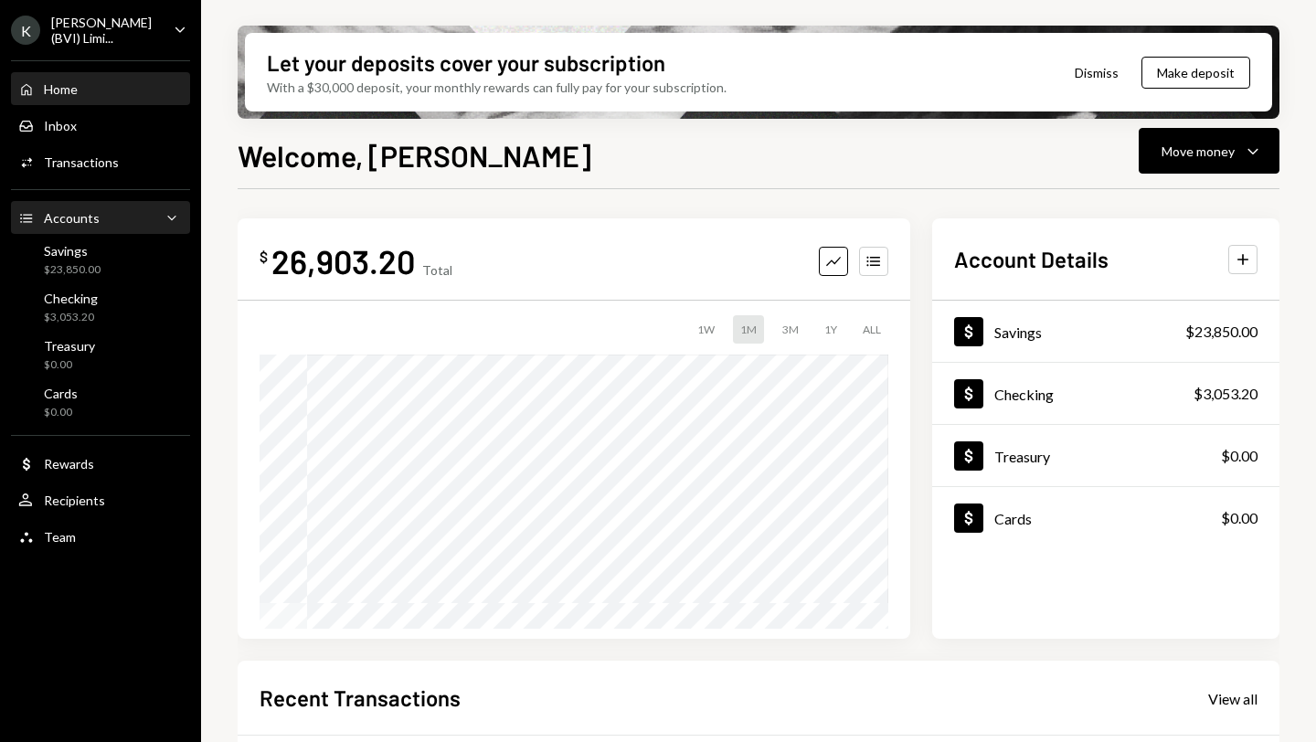
click at [61, 211] on div "Accounts" at bounding box center [72, 218] width 56 height 16
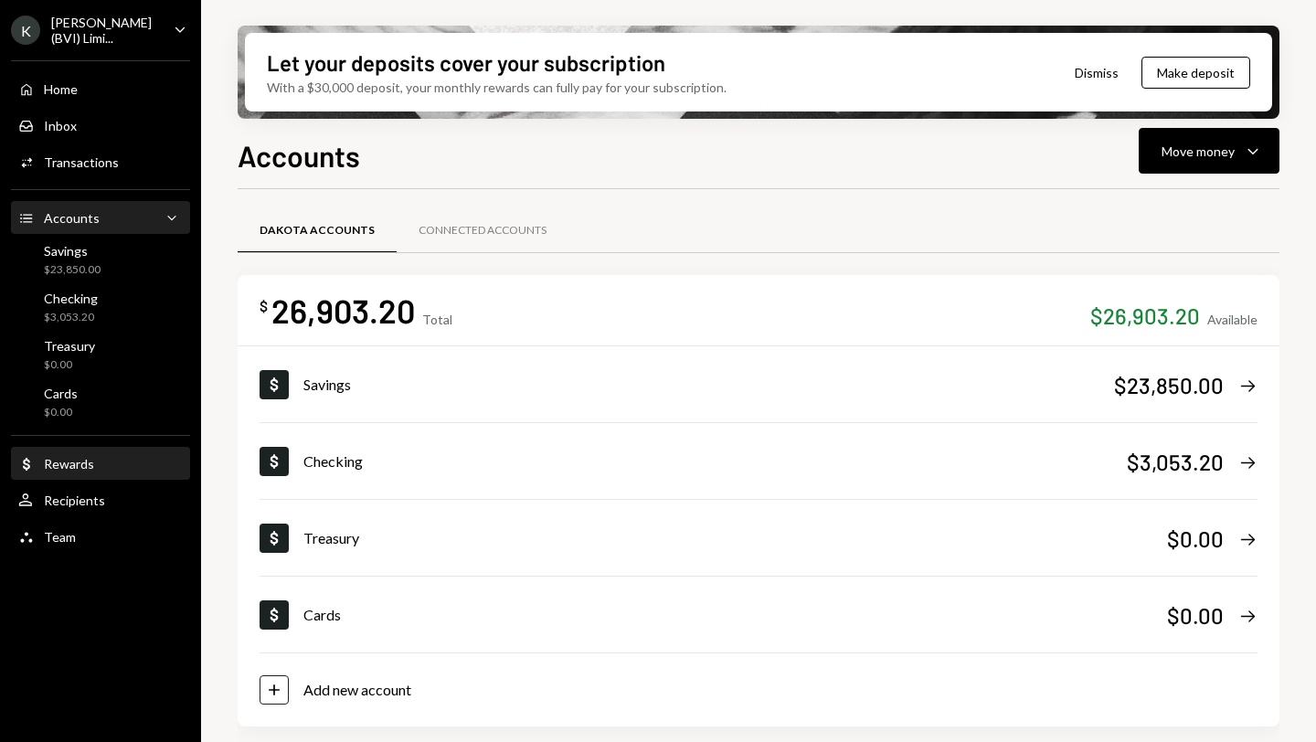
click at [69, 468] on div "Rewards" at bounding box center [69, 464] width 50 height 16
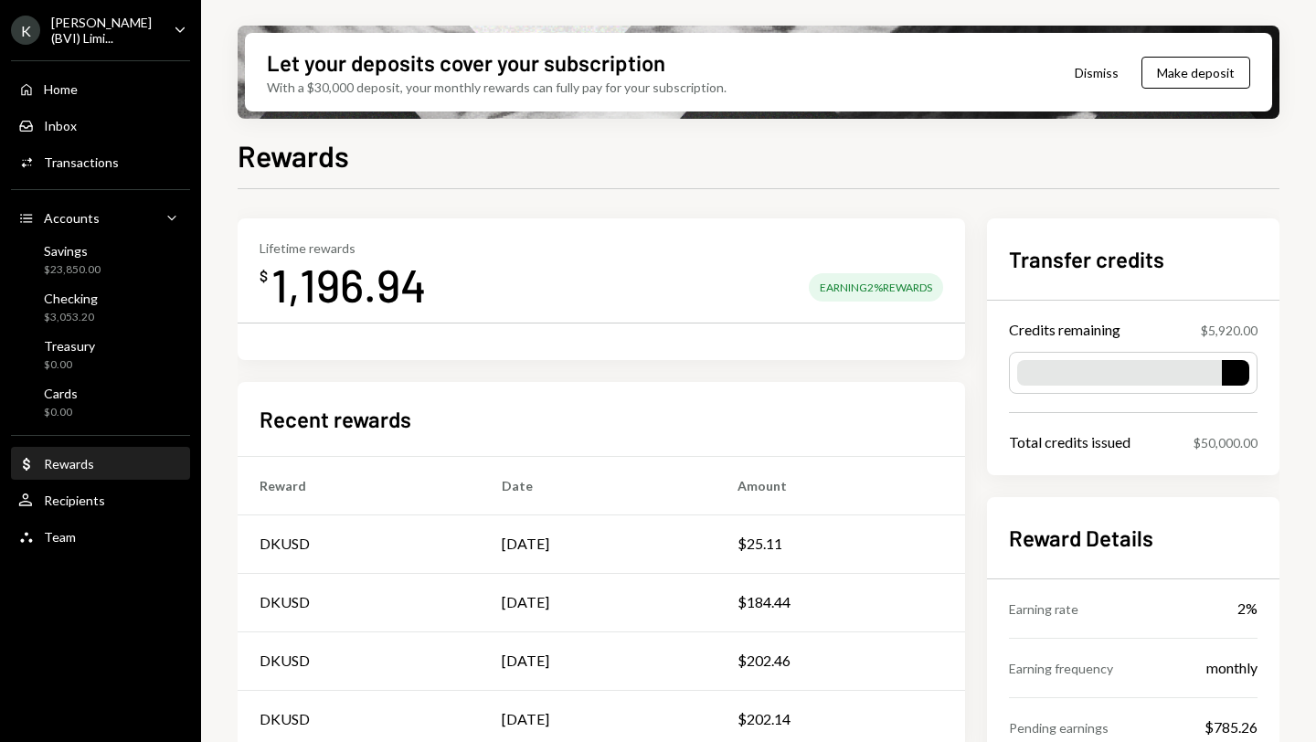
click at [81, 36] on div "KORUS (BVI) Limi..." at bounding box center [105, 30] width 108 height 31
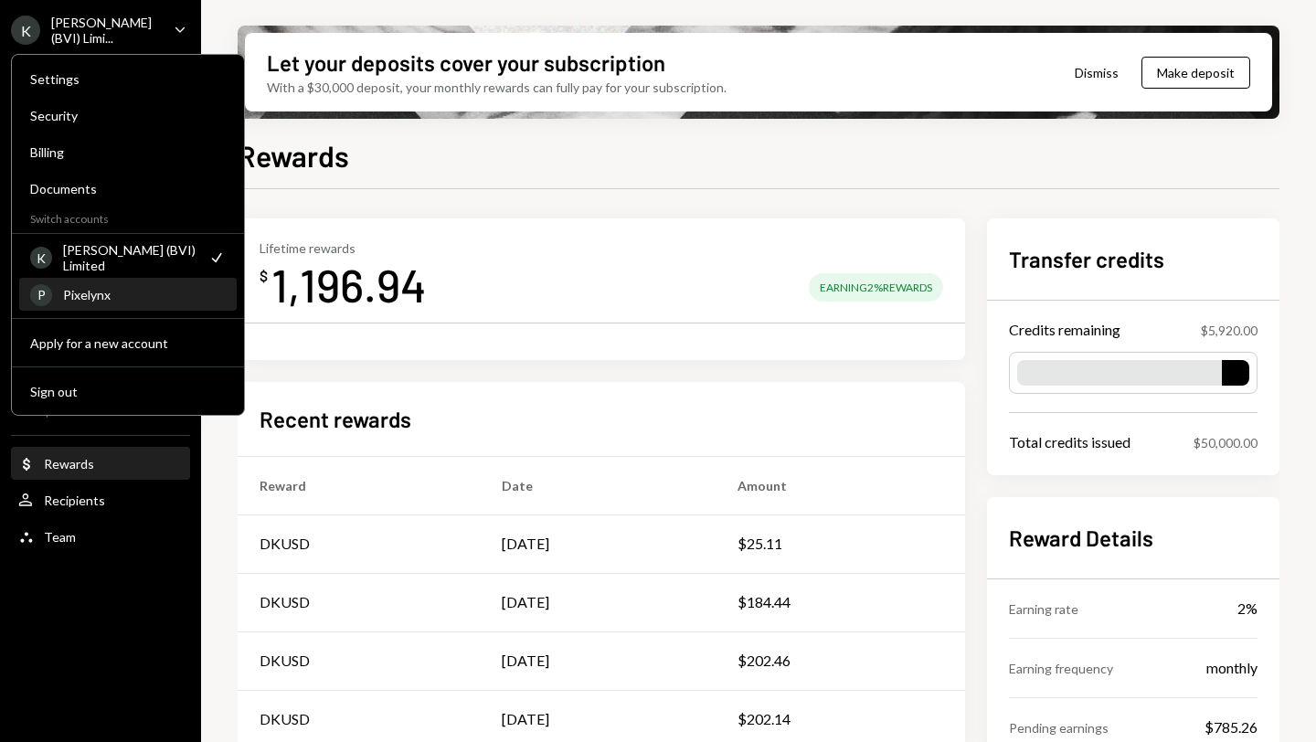
click at [91, 290] on div "Pixelynx" at bounding box center [144, 295] width 163 height 16
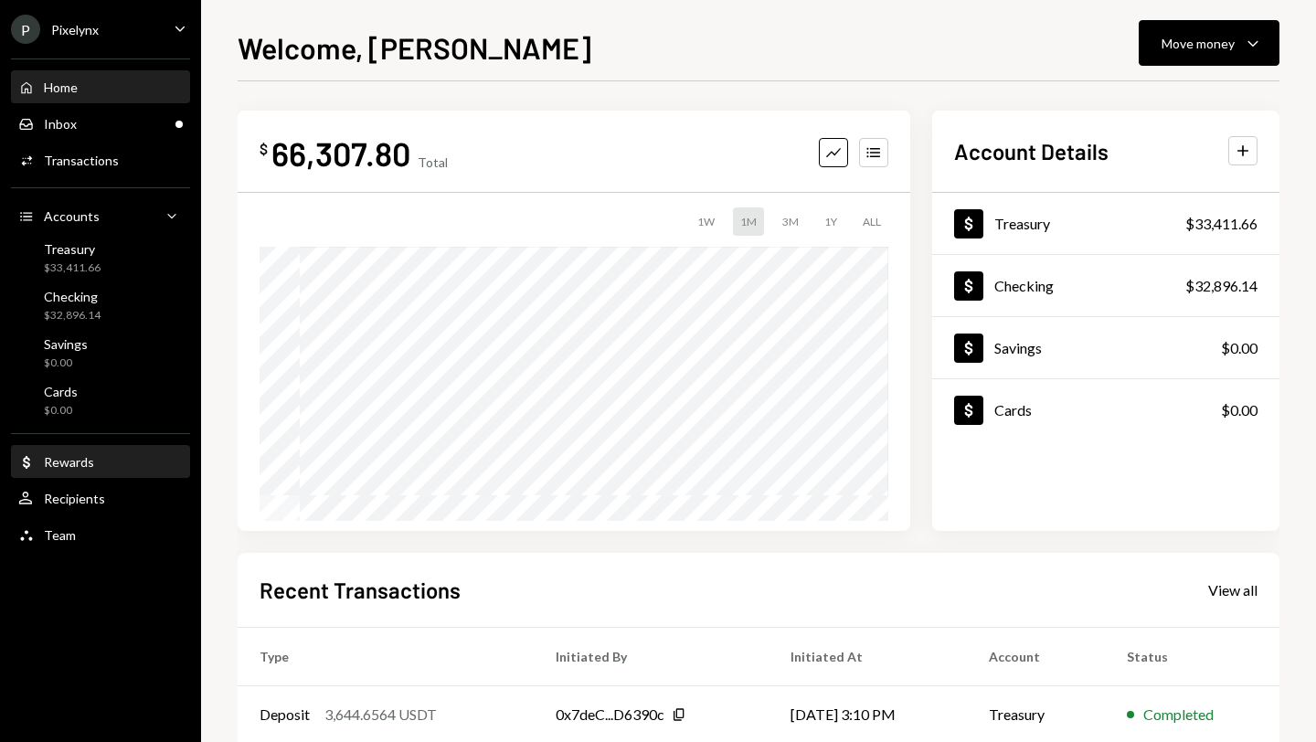
click at [90, 462] on div "Rewards" at bounding box center [69, 462] width 50 height 16
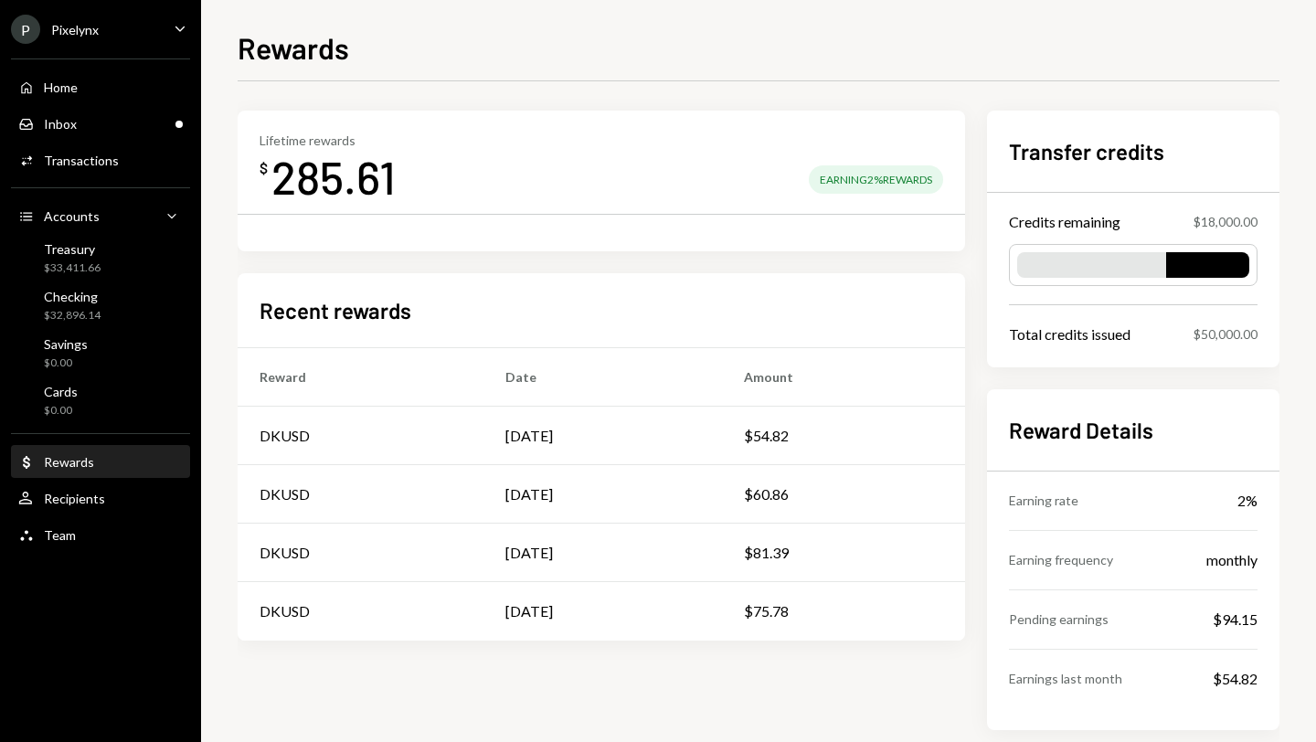
click at [844, 175] on div "Earning 2% Rewards" at bounding box center [876, 179] width 134 height 28
click at [101, 121] on div "Inbox Inbox" at bounding box center [100, 124] width 164 height 16
